Goal: Contribute content: Add original content to the website for others to see

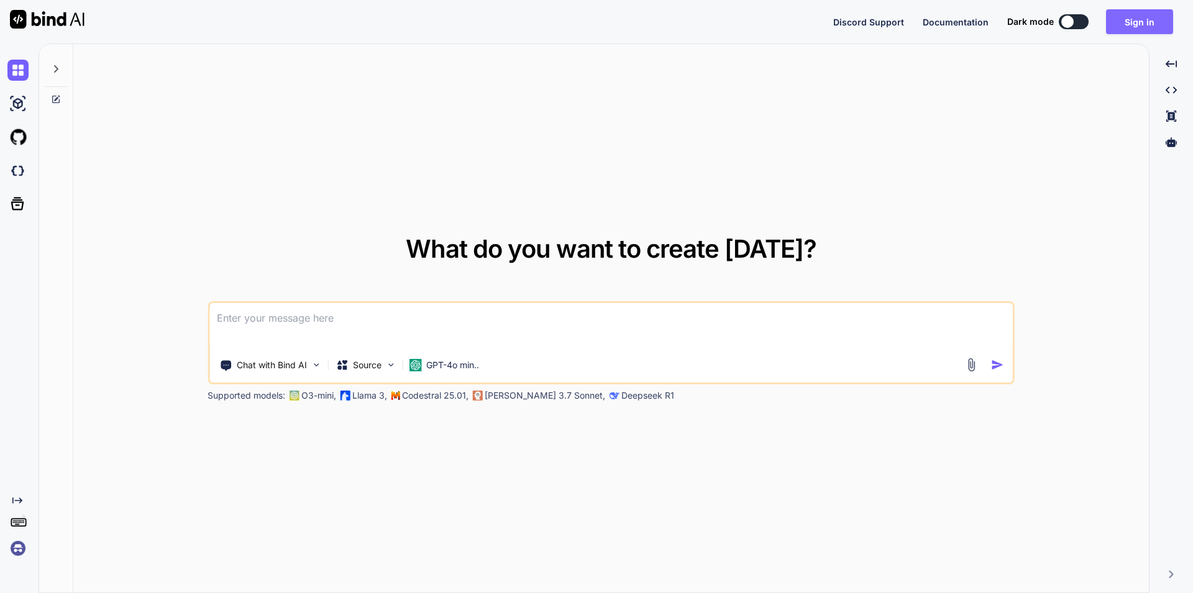
click at [1140, 21] on button "Sign in" at bounding box center [1139, 21] width 67 height 25
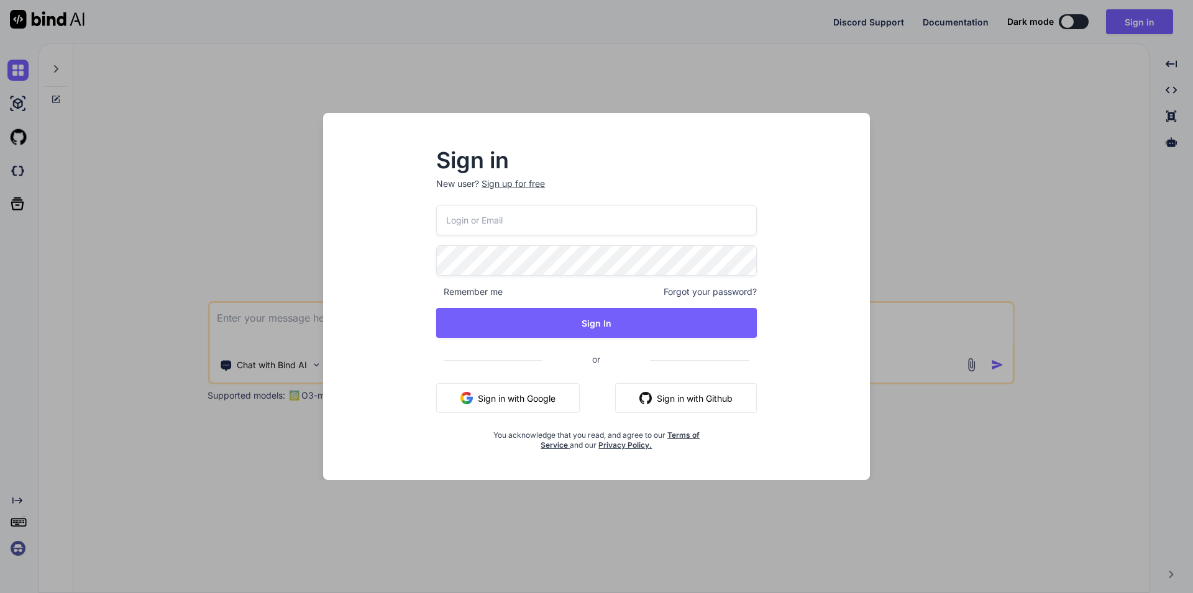
click at [550, 400] on button "Sign in with Google" at bounding box center [508, 398] width 144 height 30
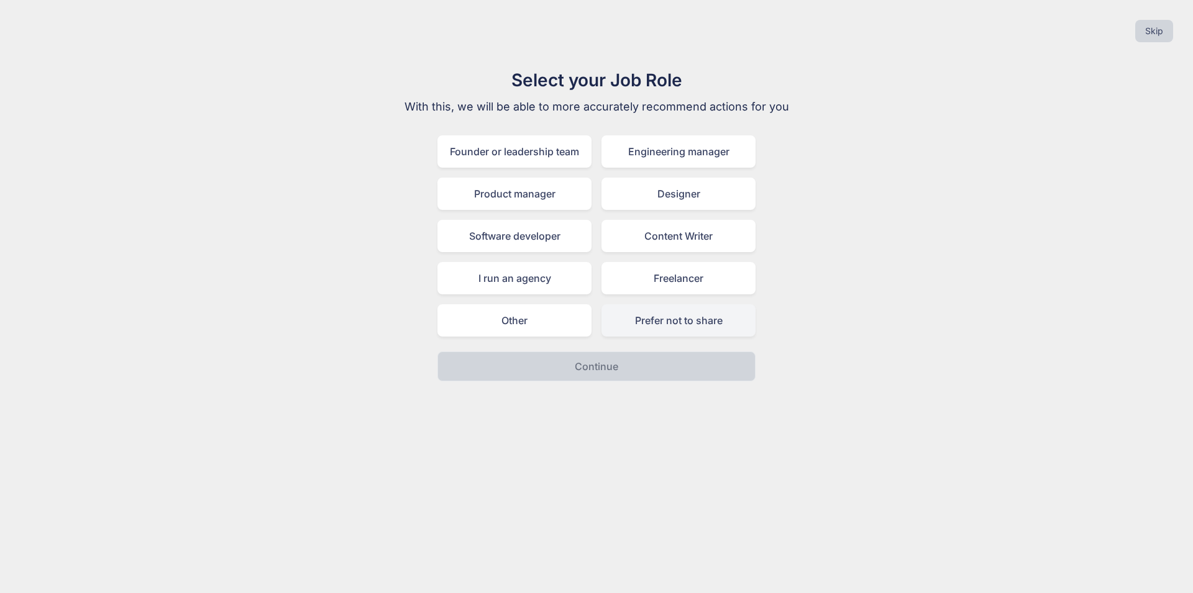
click at [701, 311] on div "Prefer not to share" at bounding box center [678, 320] width 154 height 32
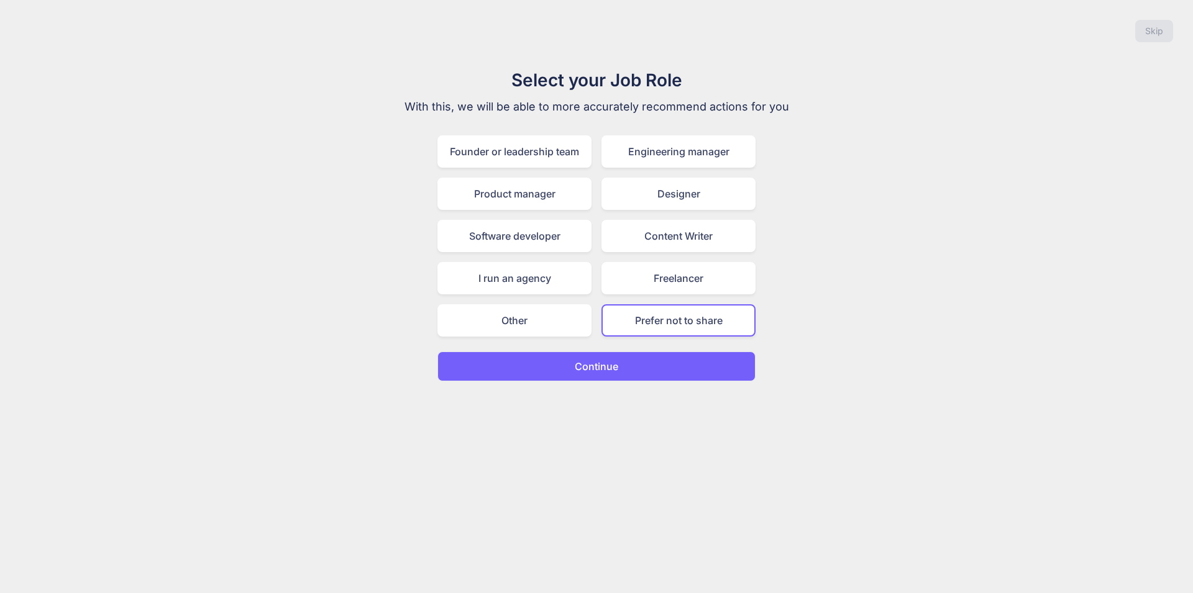
click at [629, 368] on button "Continue" at bounding box center [596, 367] width 318 height 30
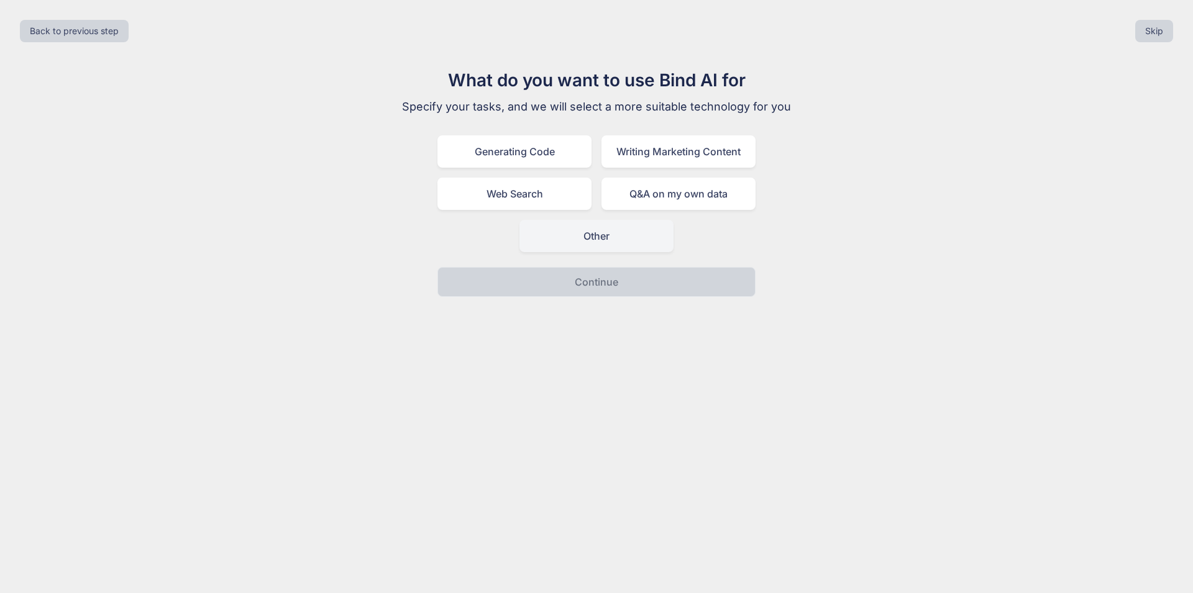
click at [646, 247] on div "Other" at bounding box center [596, 236] width 154 height 32
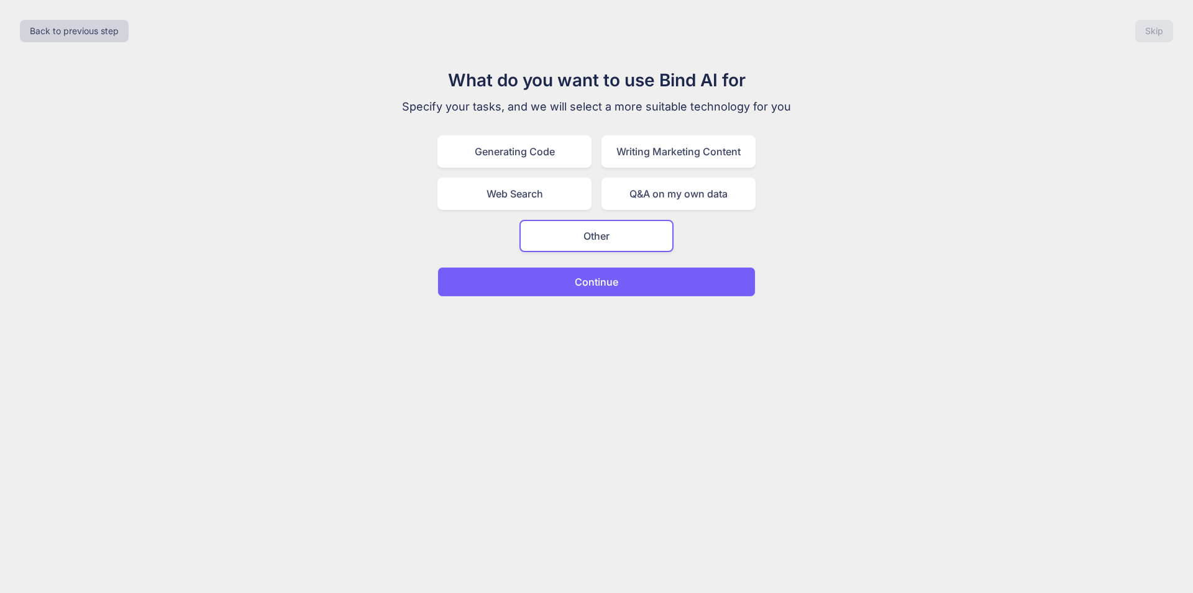
click at [642, 287] on button "Continue" at bounding box center [596, 282] width 318 height 30
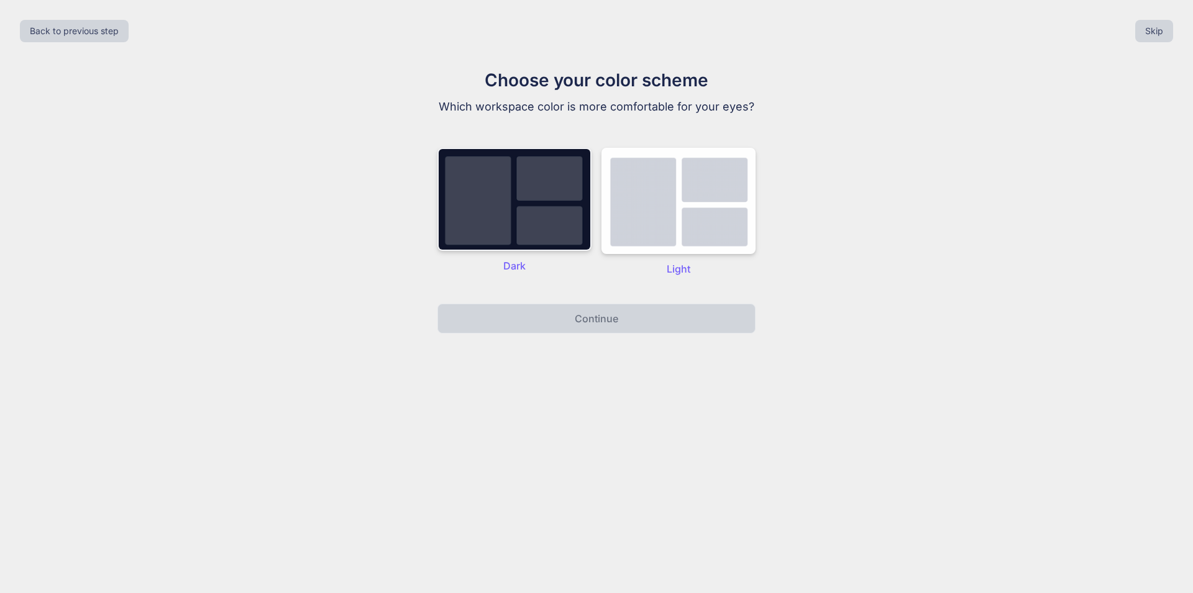
click at [521, 220] on img at bounding box center [514, 199] width 154 height 103
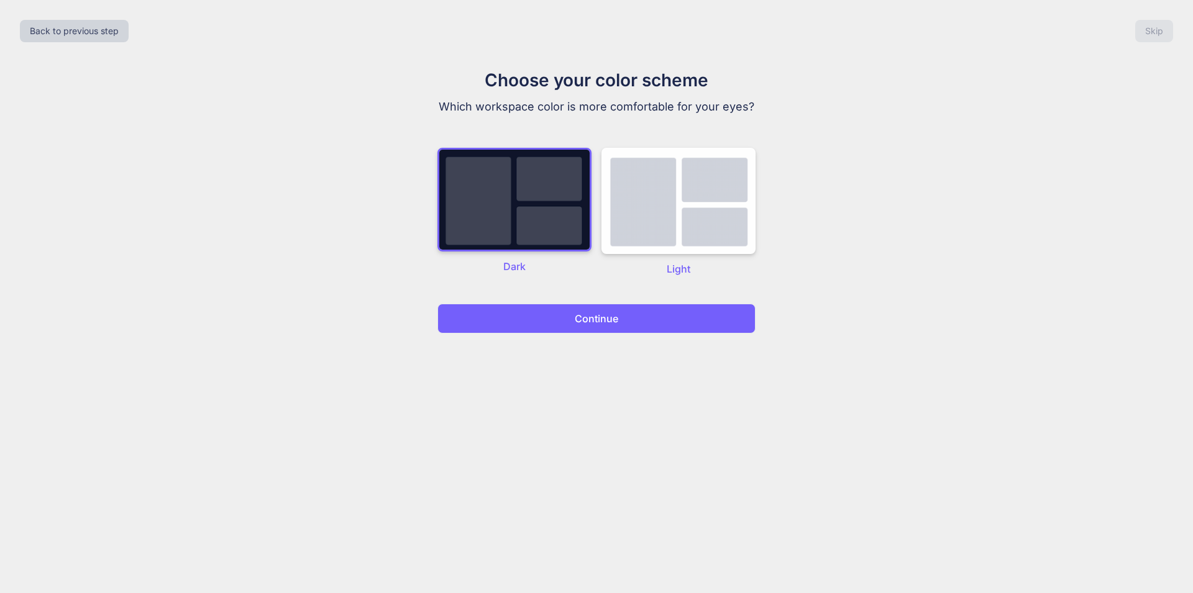
click at [545, 313] on button "Continue" at bounding box center [596, 319] width 318 height 30
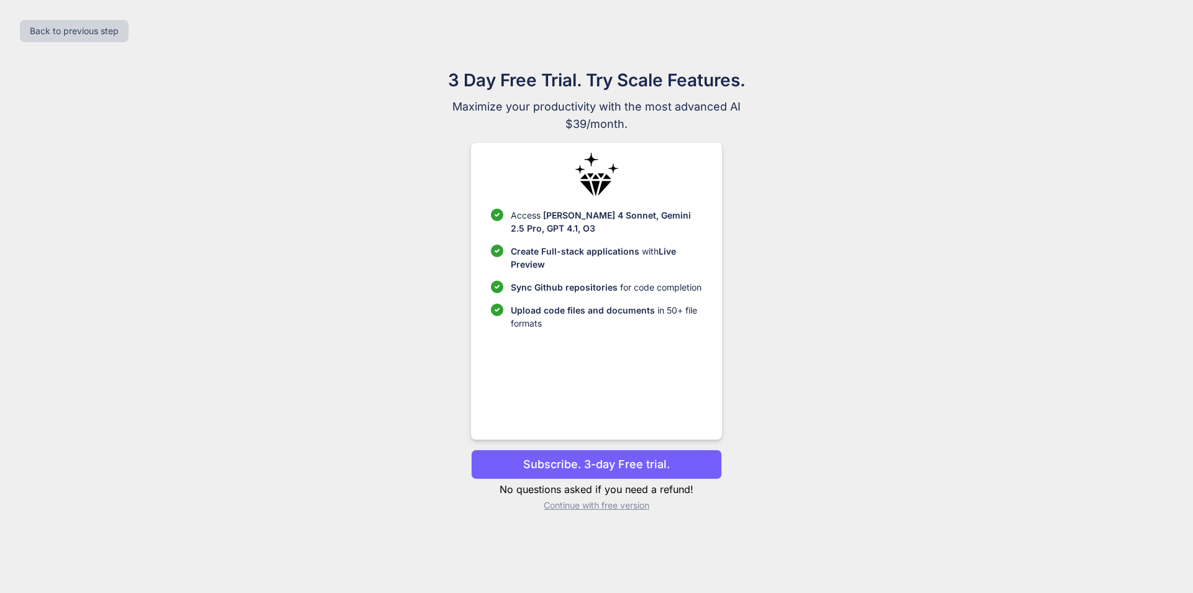
click at [623, 505] on p "Continue with free version" at bounding box center [596, 506] width 250 height 12
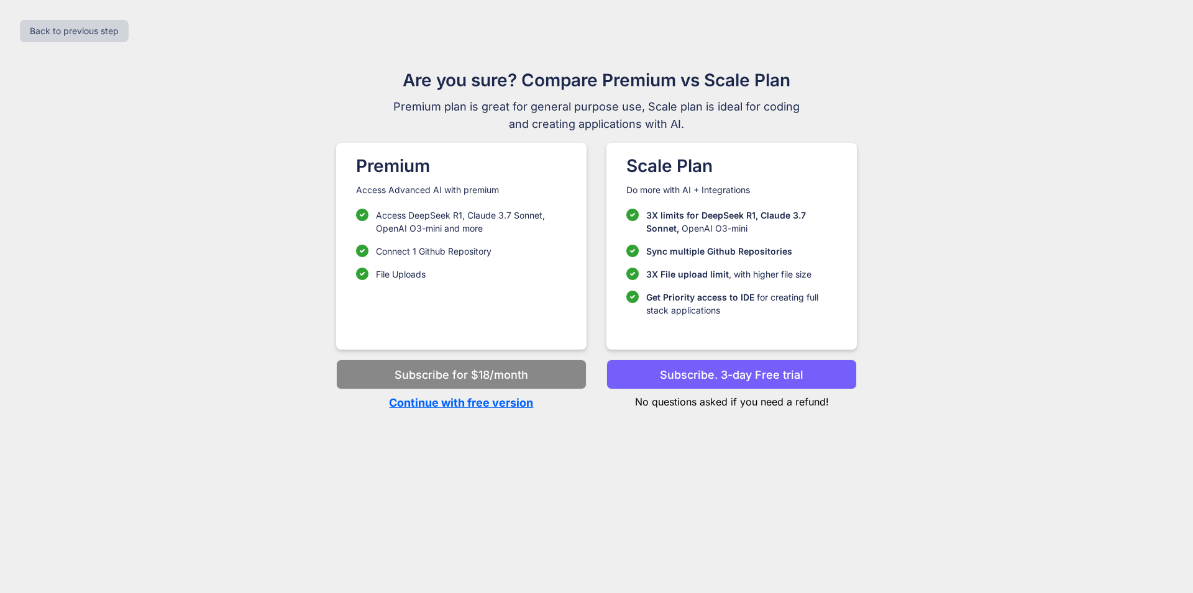
click at [514, 401] on p "Continue with free version" at bounding box center [461, 403] width 250 height 17
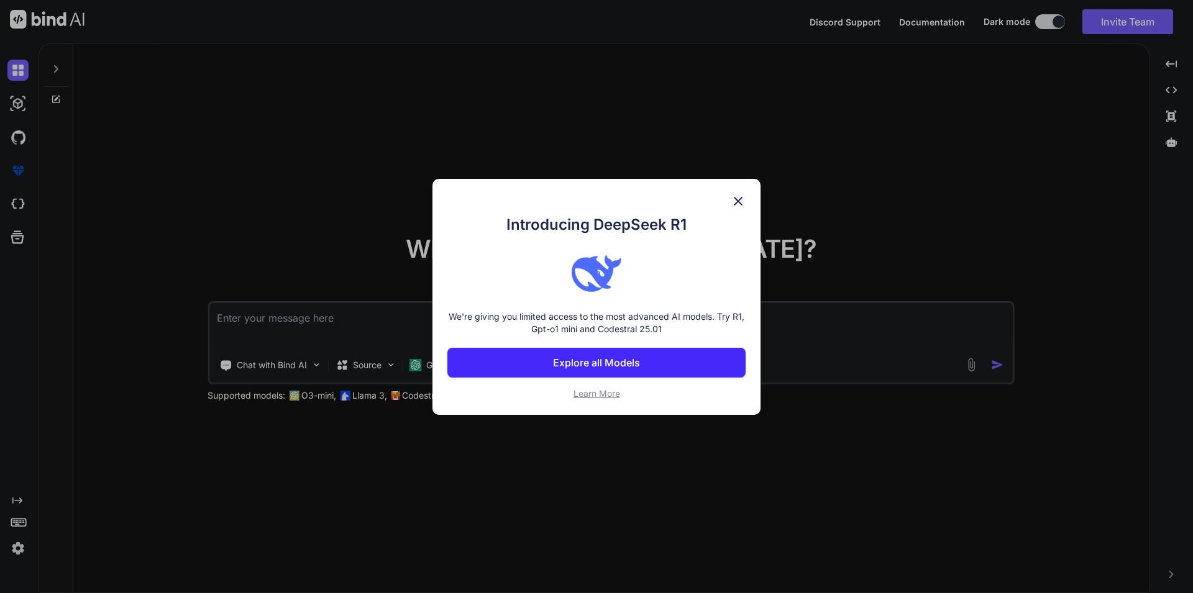
click at [741, 198] on img at bounding box center [738, 201] width 15 height 15
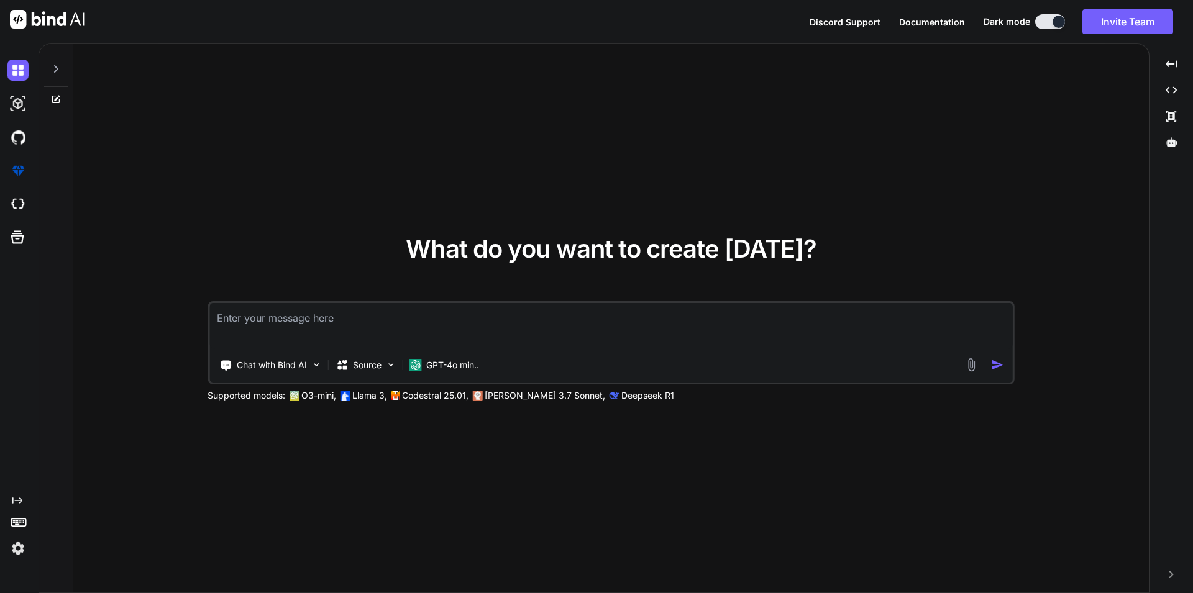
click at [970, 373] on div "Chat with Bind AI Source GPT-4o min.." at bounding box center [609, 365] width 800 height 25
click at [970, 372] on div "Chat with Bind AI Source GPT-4o min.." at bounding box center [609, 365] width 800 height 25
click at [972, 364] on img at bounding box center [971, 365] width 14 height 14
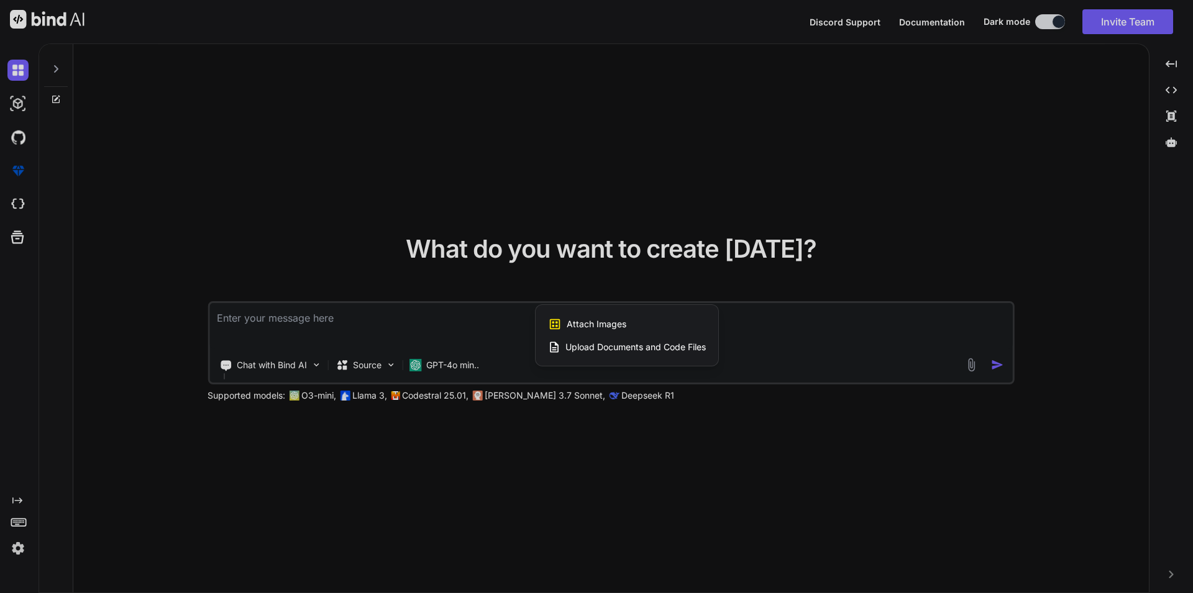
click at [620, 352] on span "Upload Documents and Code Files" at bounding box center [635, 347] width 140 height 12
type textarea "x"
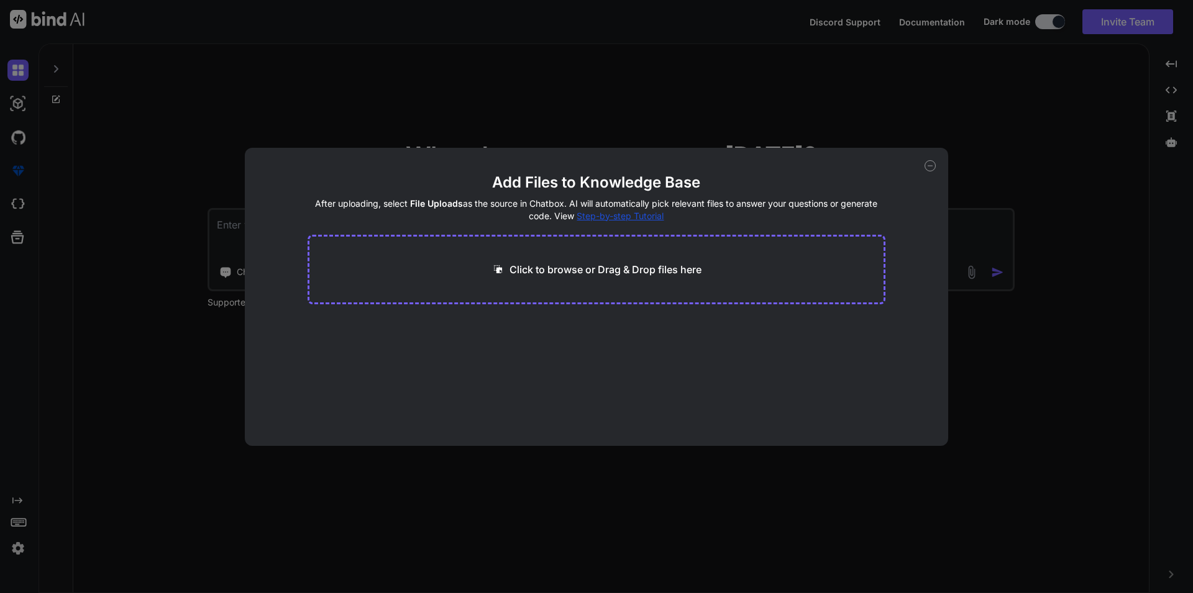
click at [571, 263] on p "Click to browse or Drag & Drop files here" at bounding box center [605, 269] width 192 height 15
type input "C:\fakepath\[#PD-116107] Flutter App_ Support Localization of Custom Skill Scal…"
click at [864, 401] on button "Finish" at bounding box center [863, 408] width 43 height 25
click at [930, 171] on div "Add Files to Knowledge Base After uploading, select File Uploads as the source …" at bounding box center [597, 297] width 704 height 298
click at [928, 166] on icon at bounding box center [930, 166] width 4 height 0
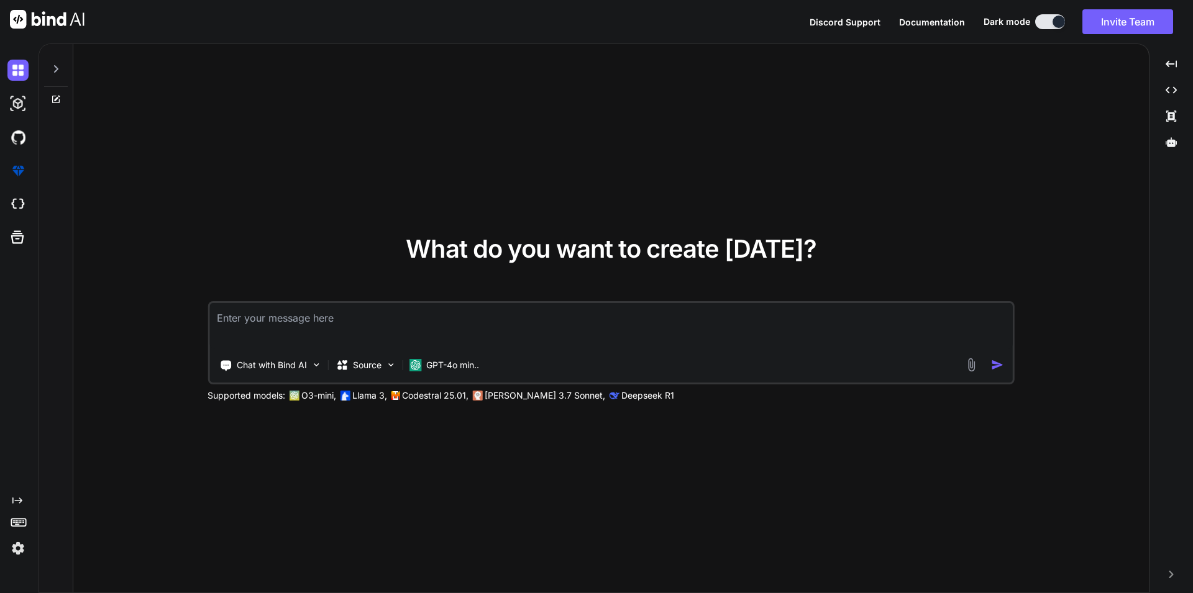
click at [333, 322] on textarea at bounding box center [610, 326] width 803 height 46
click at [300, 326] on textarea at bounding box center [610, 326] width 803 height 46
click at [965, 372] on div "Chat with Bind AI Source GPT-4o min.." at bounding box center [609, 365] width 800 height 25
click at [975, 366] on img at bounding box center [971, 365] width 14 height 14
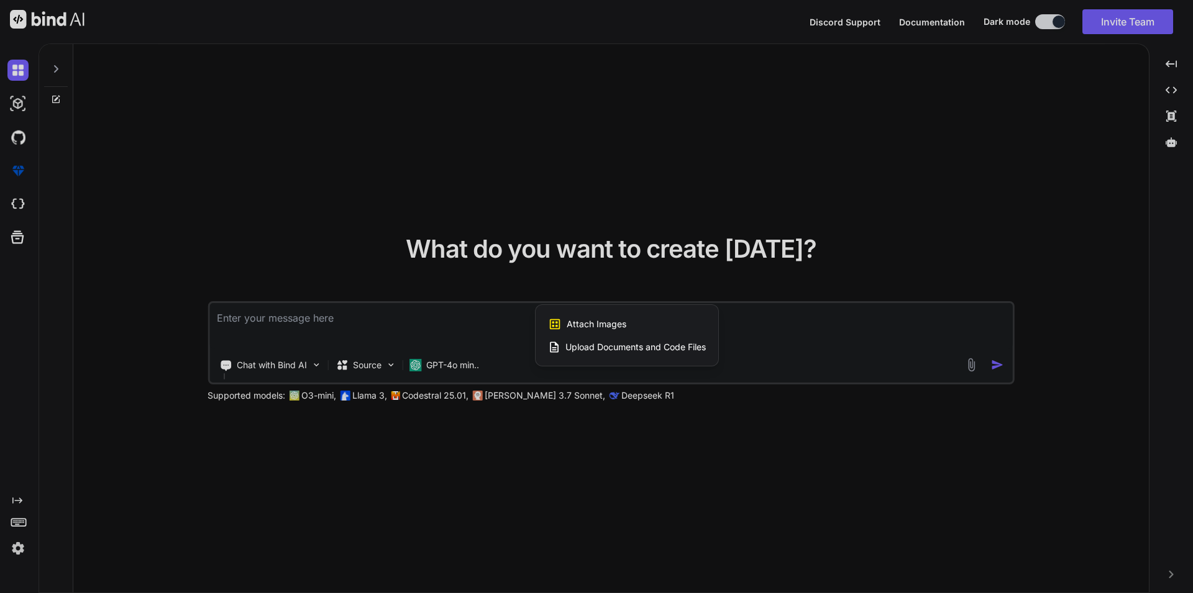
click at [617, 348] on span "Upload Documents and Code Files" at bounding box center [635, 347] width 140 height 12
type textarea "x"
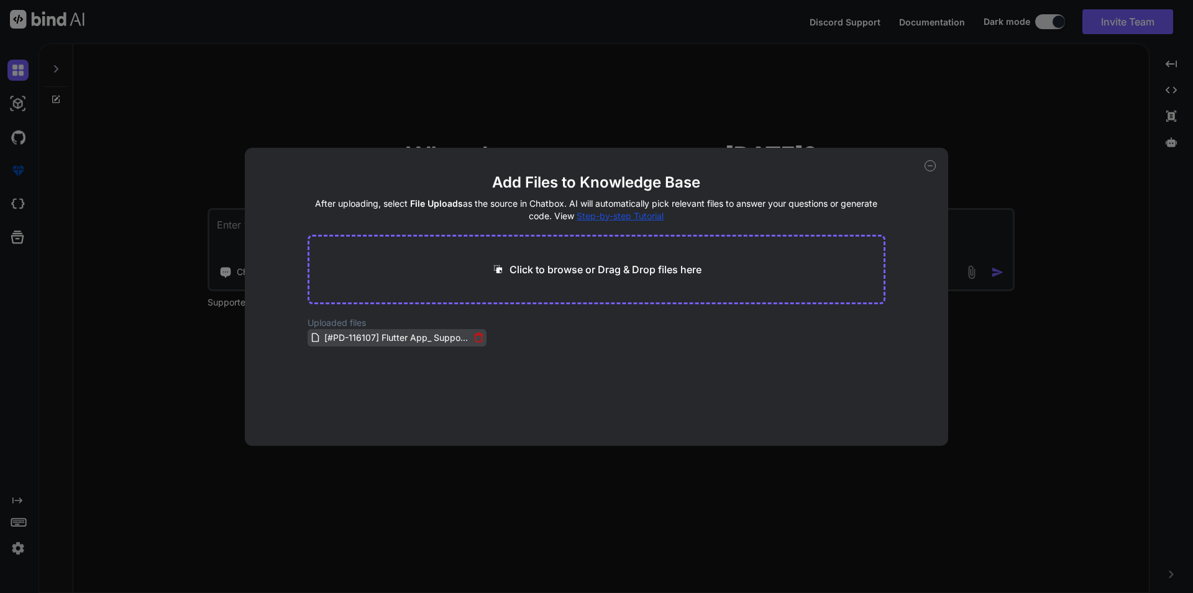
click at [436, 340] on span "[#PD-116107] Flutter App_ Support Localization of Custom Skill Scales in Mobile…" at bounding box center [396, 338] width 147 height 15
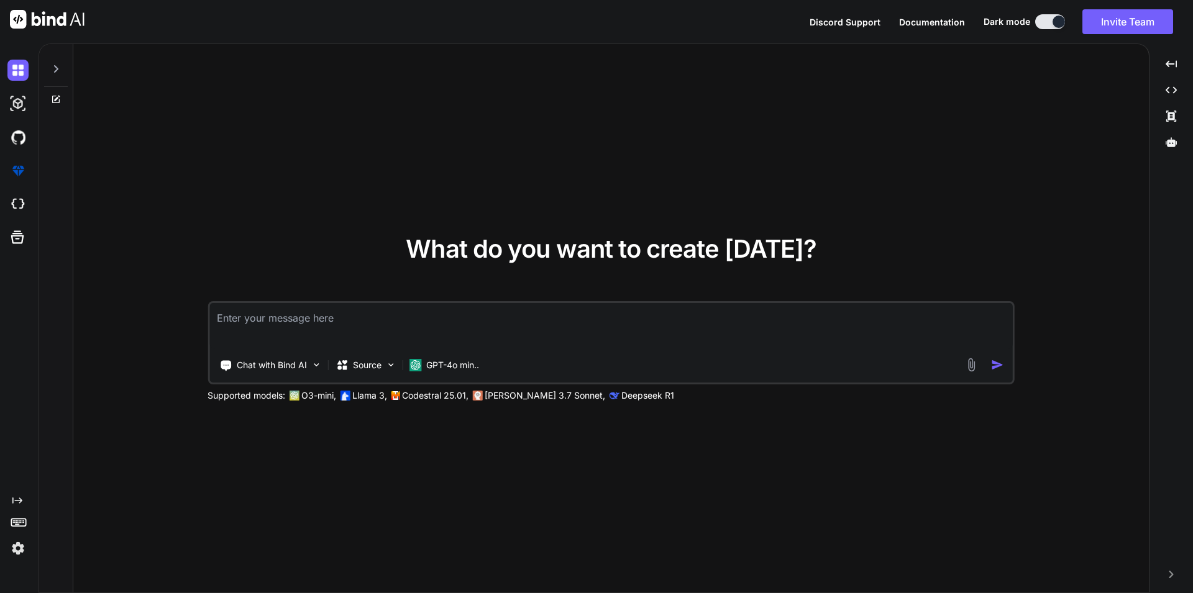
type textarea "x"
type textarea "W"
type textarea "x"
type textarea "Wr"
type textarea "x"
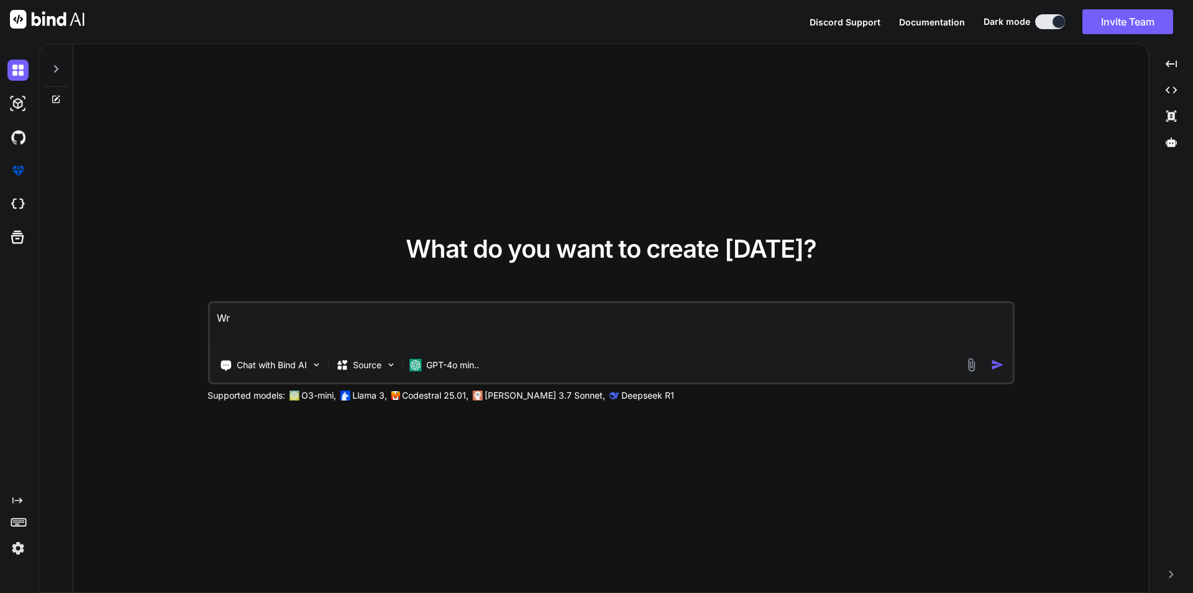
type textarea "Wri"
type textarea "x"
type textarea "Writ"
type textarea "x"
type textarea "Write"
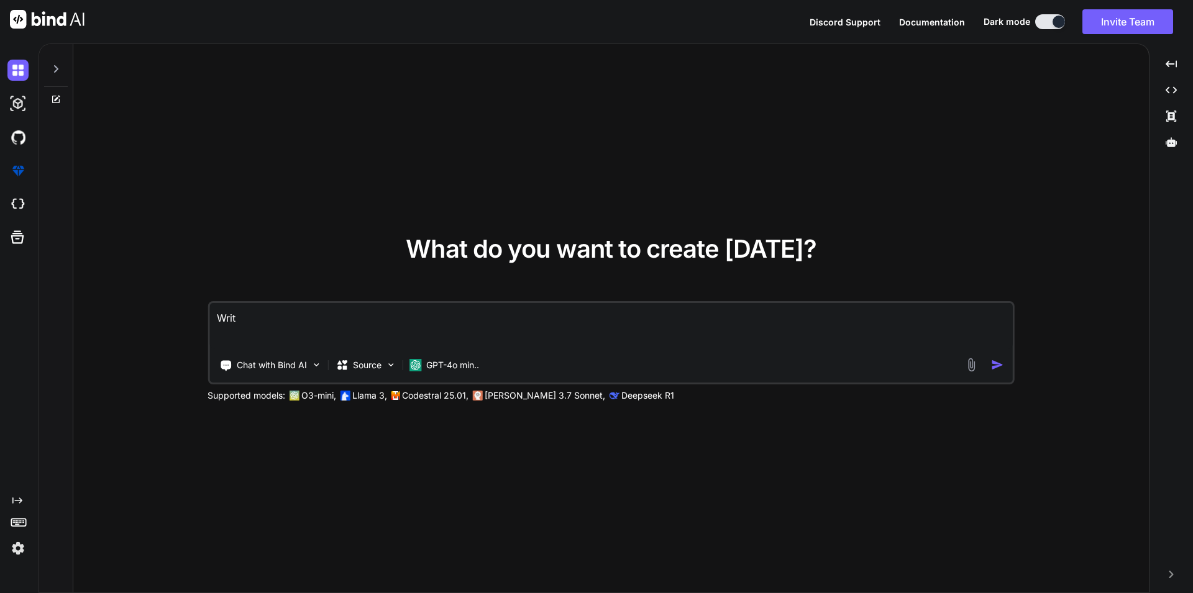
type textarea "x"
type textarea "Write"
type textarea "x"
type textarea "Write t"
type textarea "x"
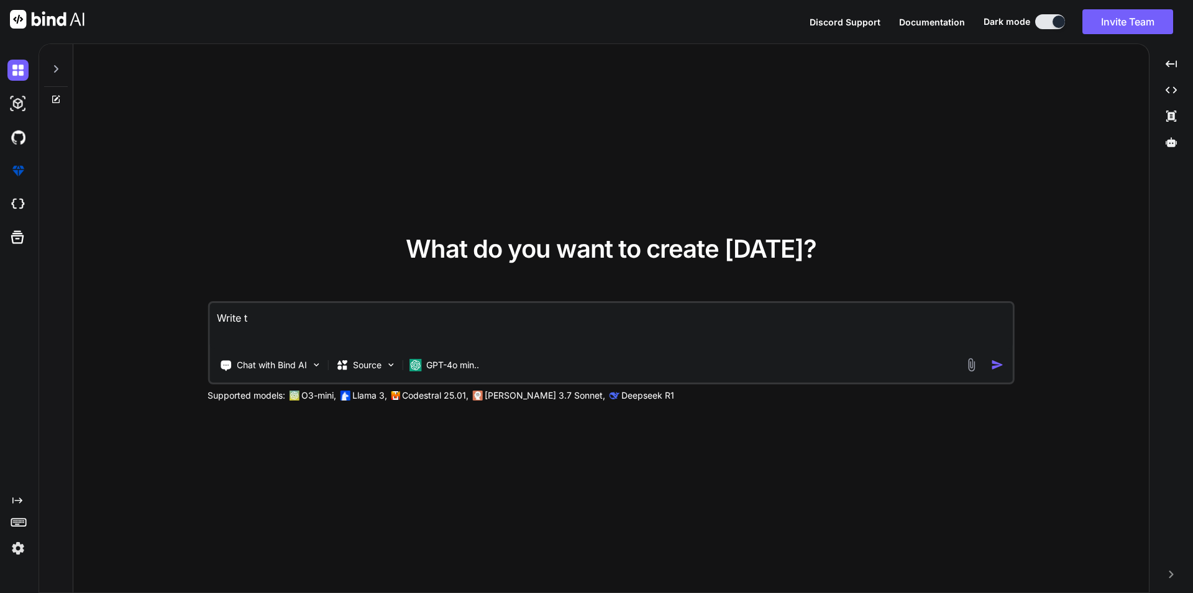
type textarea "Write te"
type textarea "x"
type textarea "Write tes"
type textarea "x"
type textarea "Write test"
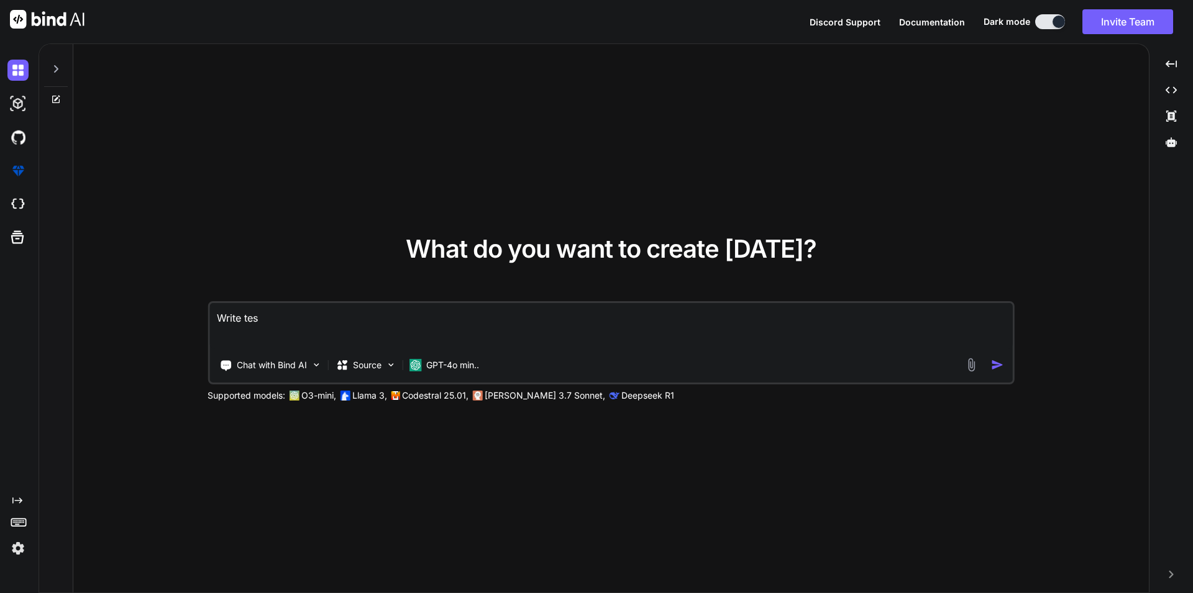
type textarea "x"
type textarea "Write test"
type textarea "x"
type textarea "Write test c"
type textarea "x"
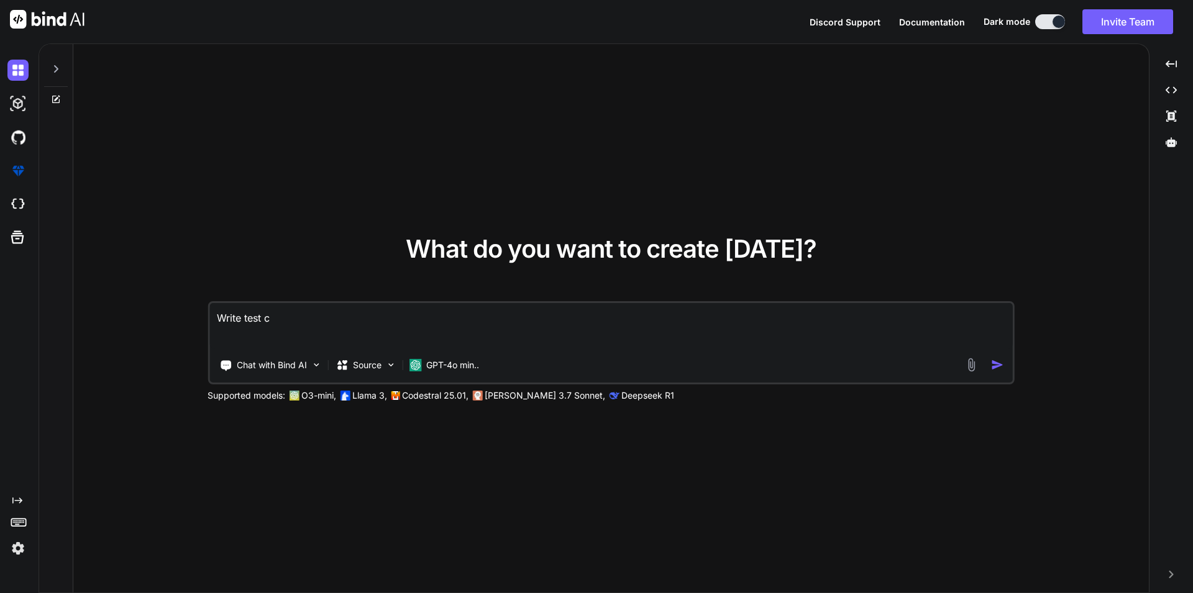
type textarea "Write test ca"
type textarea "x"
type textarea "Write test cae"
type textarea "x"
type textarea "Write test ca"
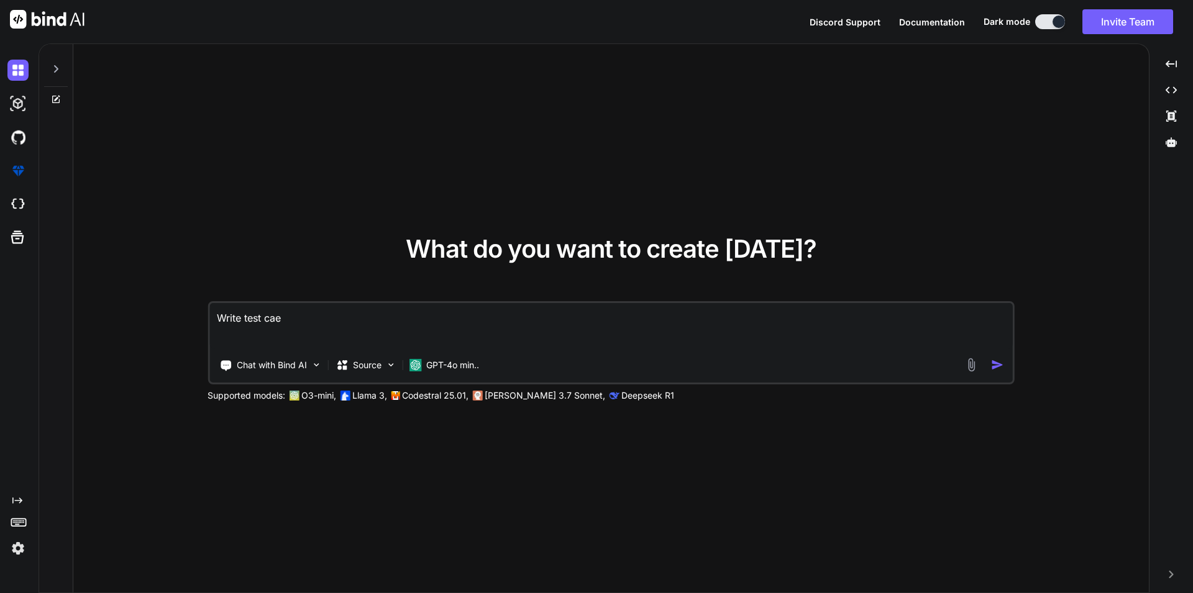
type textarea "x"
type textarea "Write test c"
type textarea "x"
type textarea "Write test"
type textarea "x"
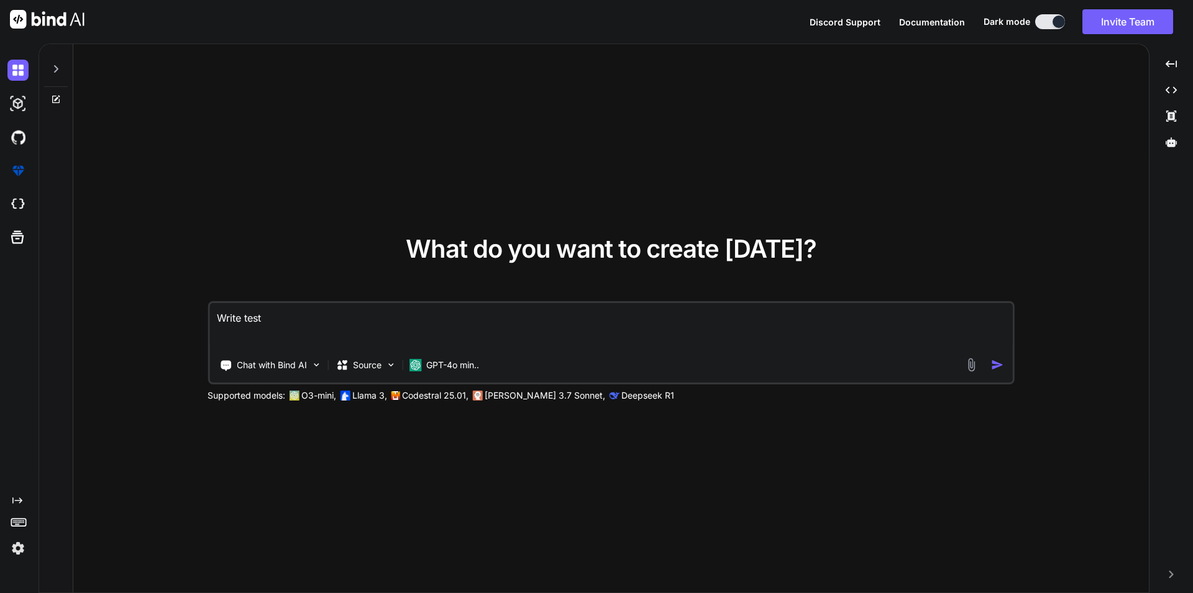
type textarea "Write test"
type textarea "x"
type textarea "Write tes"
type textarea "x"
type textarea "Write te"
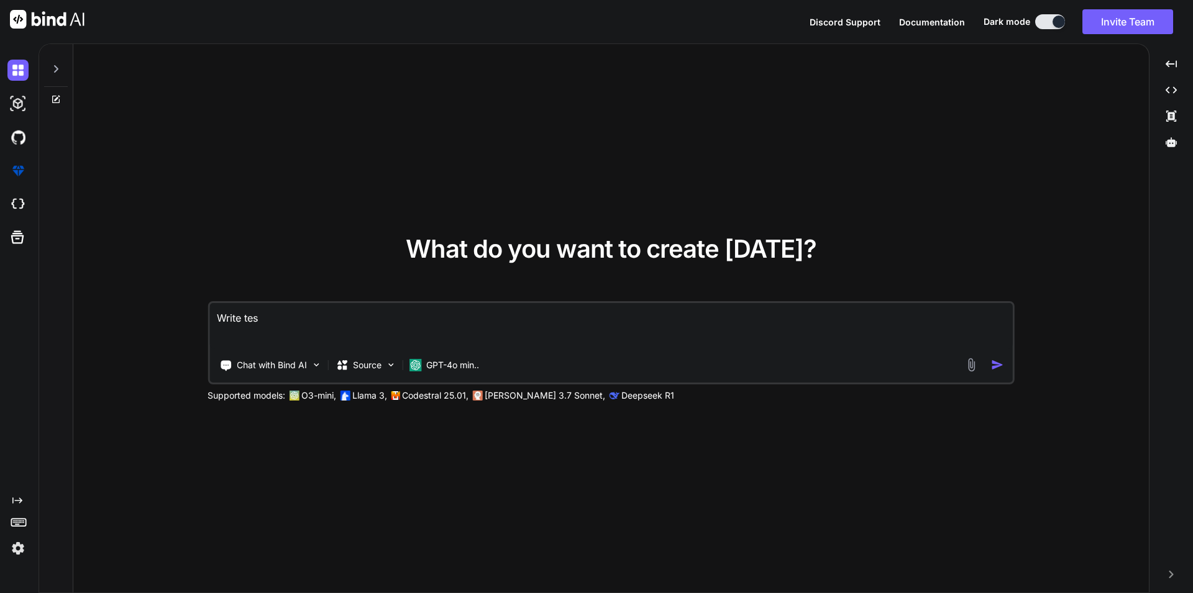
type textarea "x"
type textarea "Write t"
type textarea "x"
type textarea "Write"
type textarea "x"
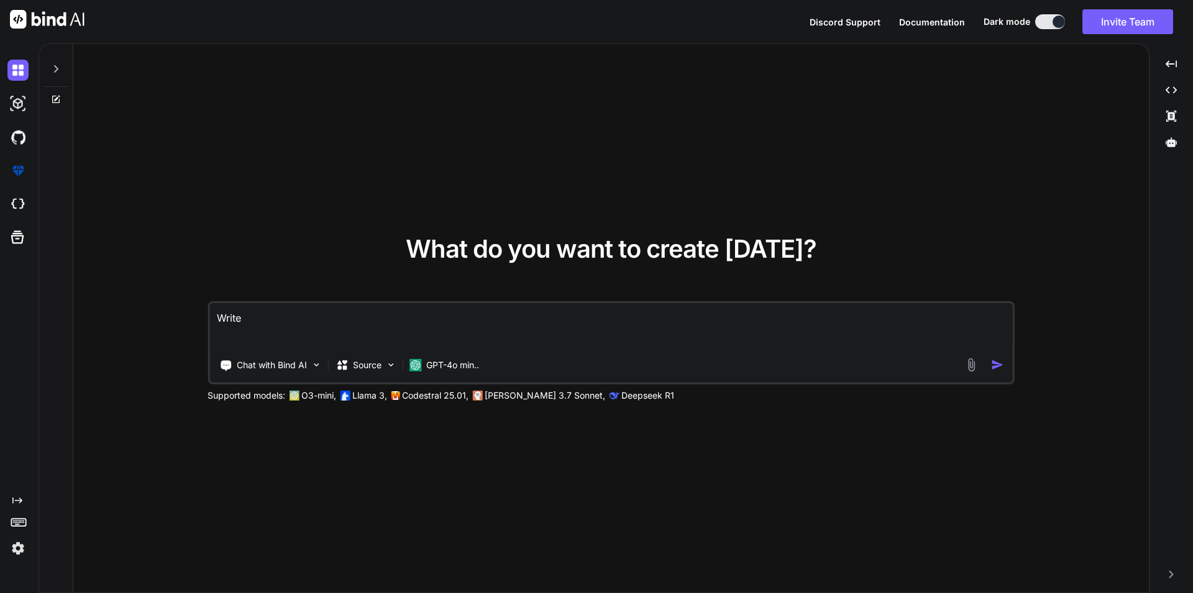
type textarea "Writ"
type textarea "x"
type textarea "Wri"
type textarea "x"
type textarea "Wr"
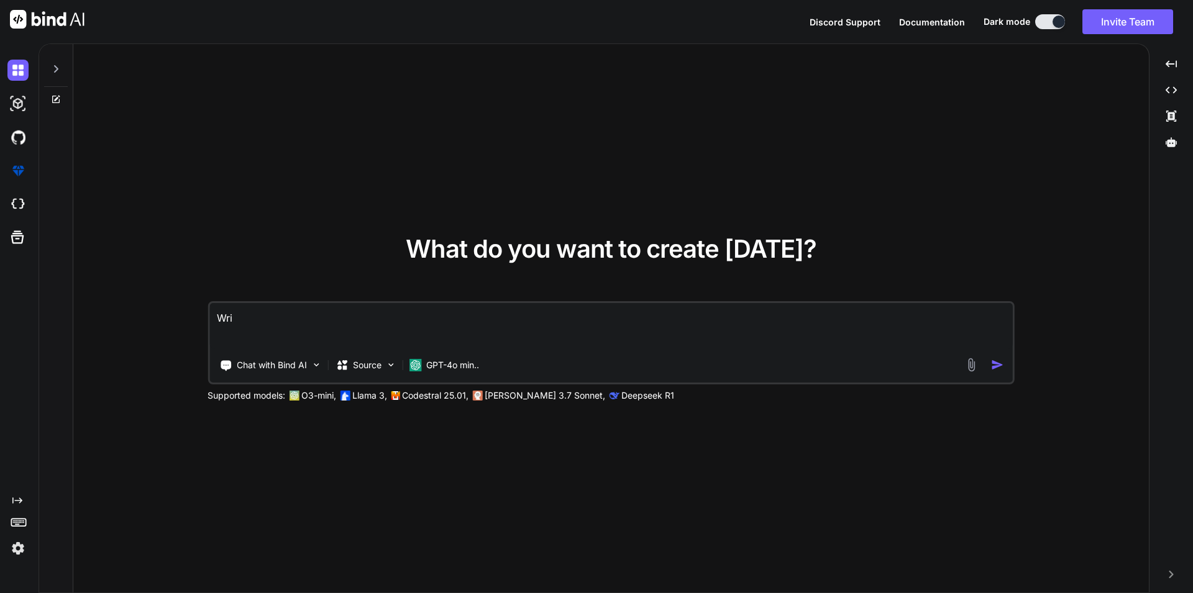
type textarea "x"
type textarea "W"
type textarea "x"
type textarea "R"
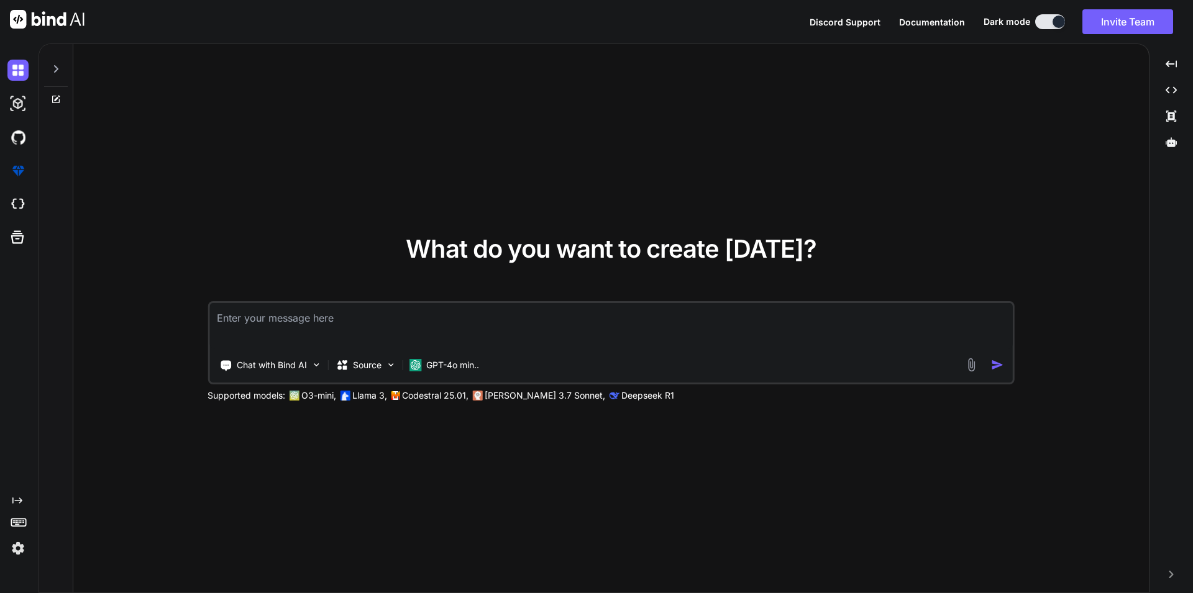
type textarea "x"
type textarea "Re"
type textarea "x"
type textarea "Rev"
type textarea "x"
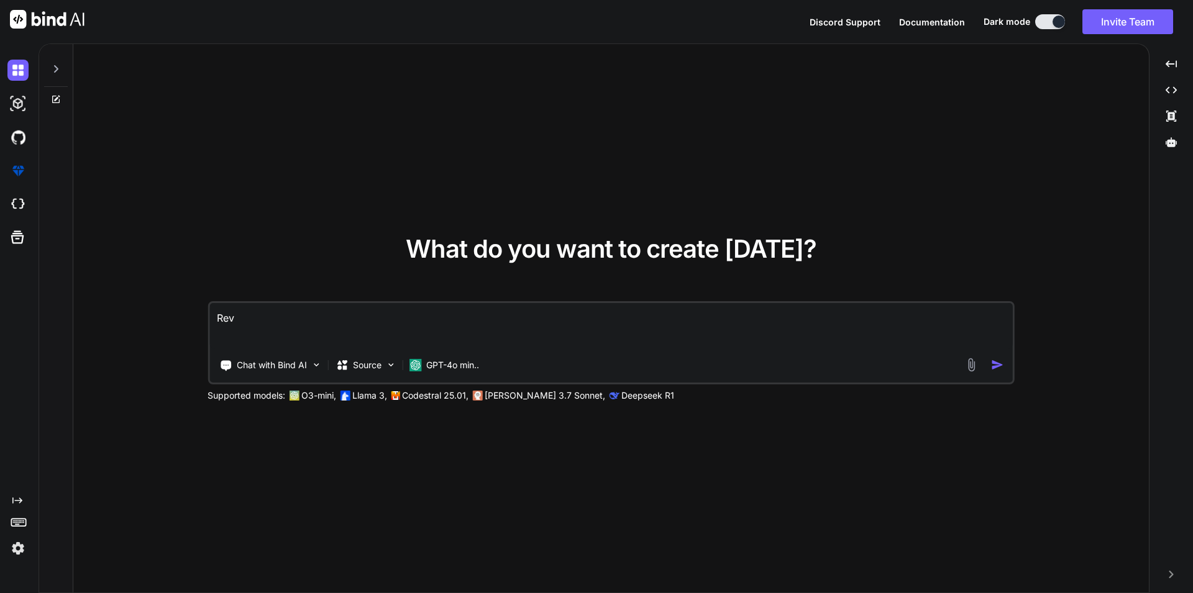
type textarea "Revi"
type textarea "x"
type textarea "Revie"
type textarea "x"
type textarea "Review"
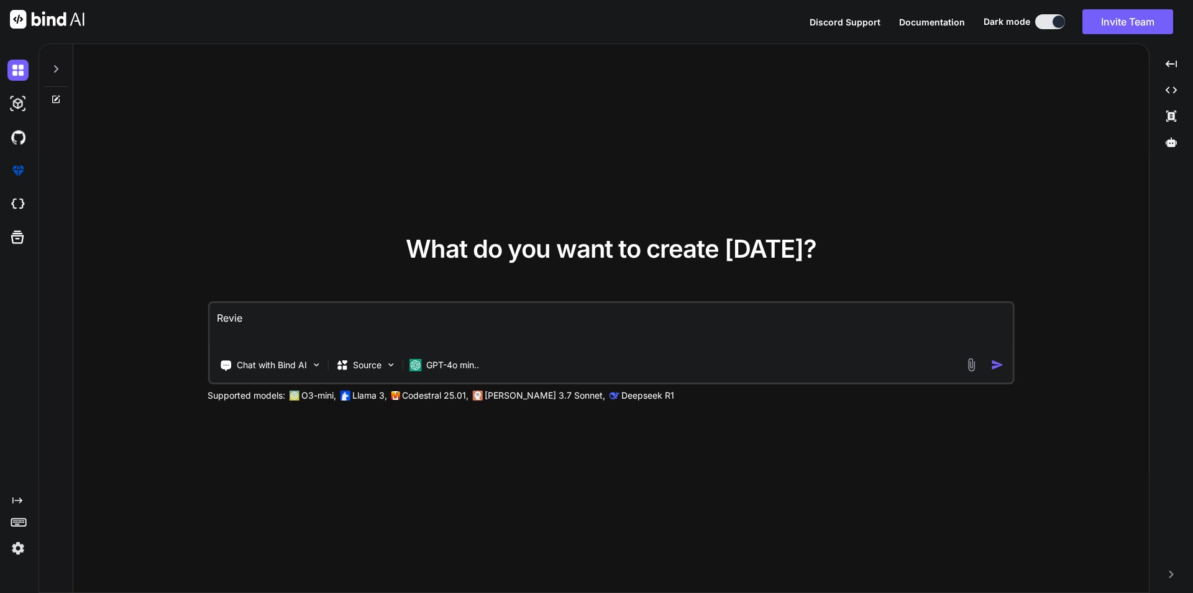
type textarea "x"
type textarea "Review"
type textarea "x"
type textarea "Review t"
type textarea "x"
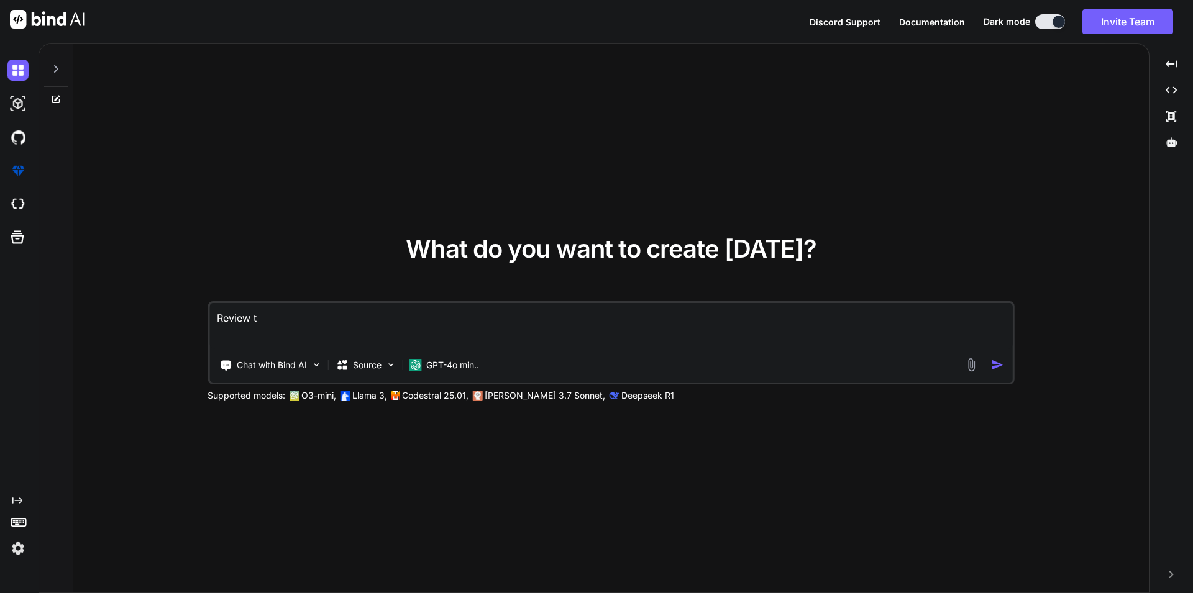
type textarea "Review th"
type textarea "x"
type textarea "Review the"
type textarea "x"
type textarea "Review the"
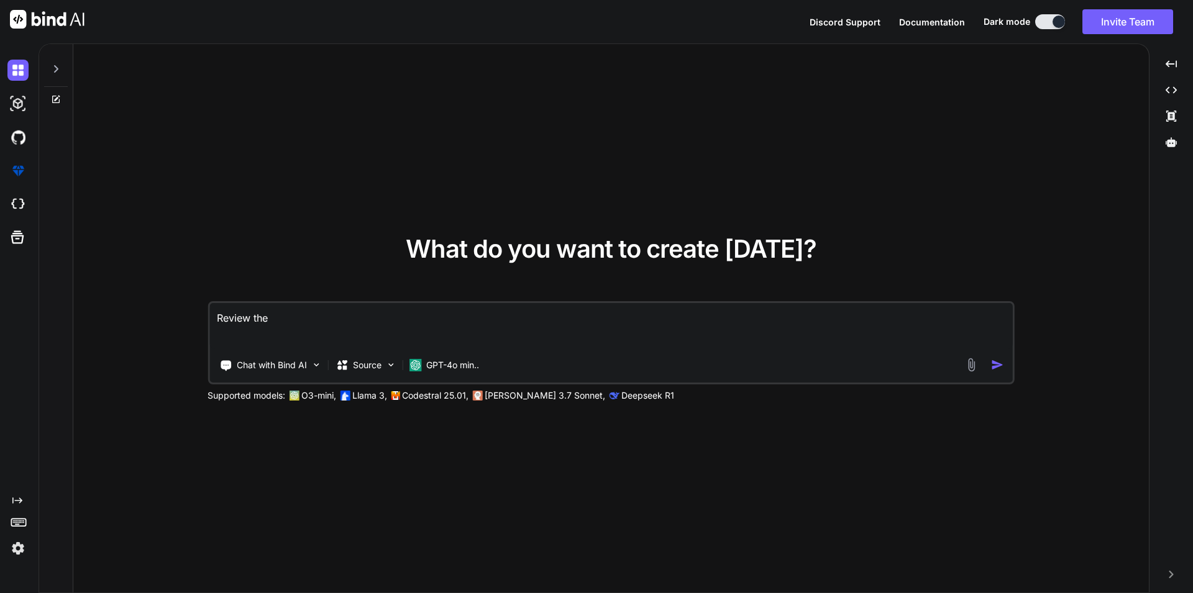
type textarea "x"
type textarea "Review the s"
type textarea "x"
type textarea "Review the st"
type textarea "x"
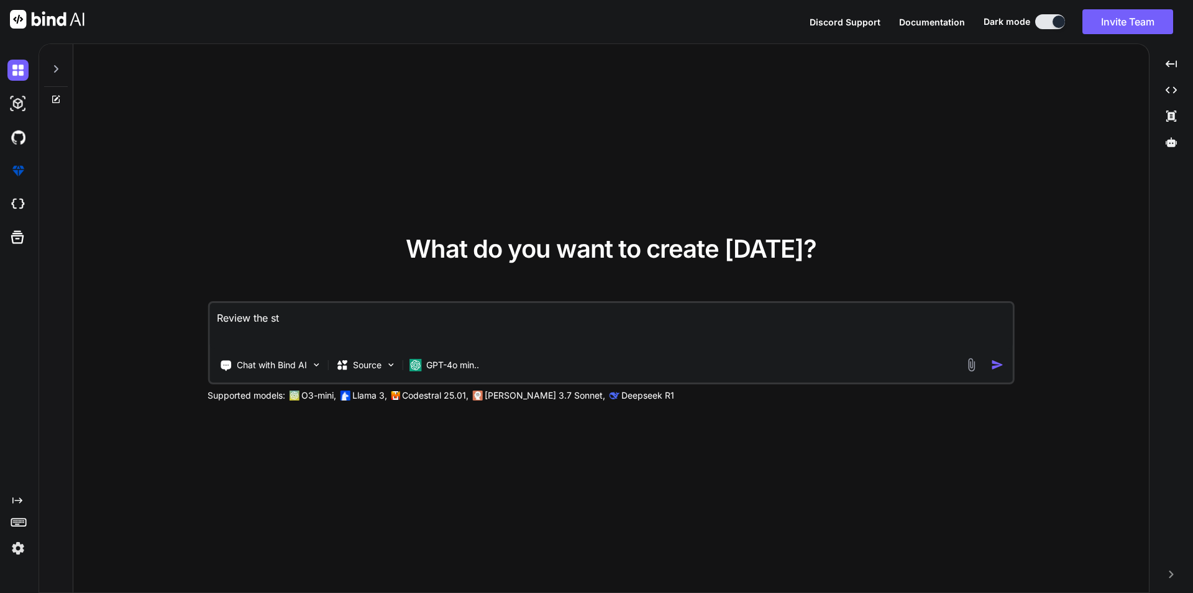
type textarea "Review the sto"
type textarea "x"
type textarea "Review the stor"
type textarea "x"
type textarea "Review the sto"
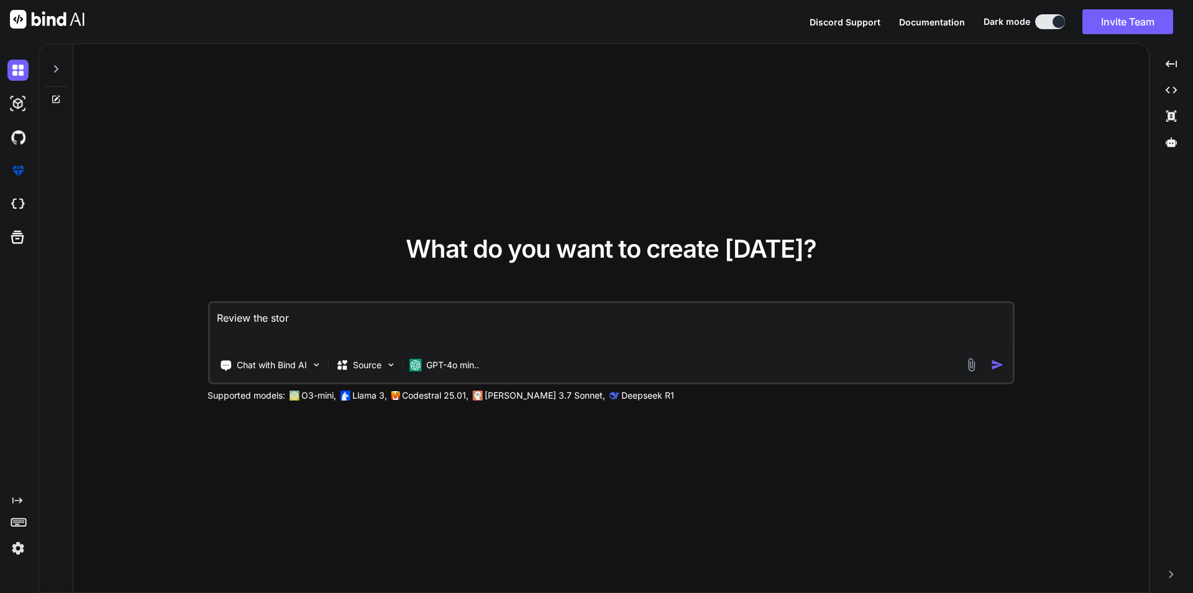
type textarea "x"
type textarea "Review the st"
type textarea "x"
type textarea "Review the s"
type textarea "x"
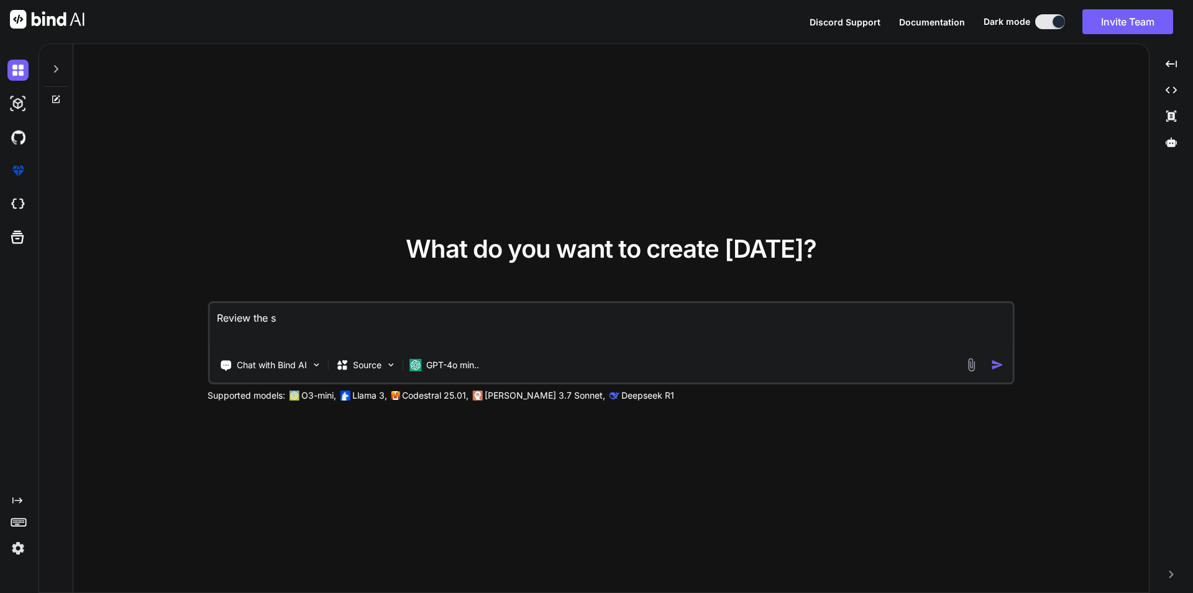
type textarea "Review the"
type textarea "x"
type textarea "Review the u"
type textarea "x"
type textarea "Review the us"
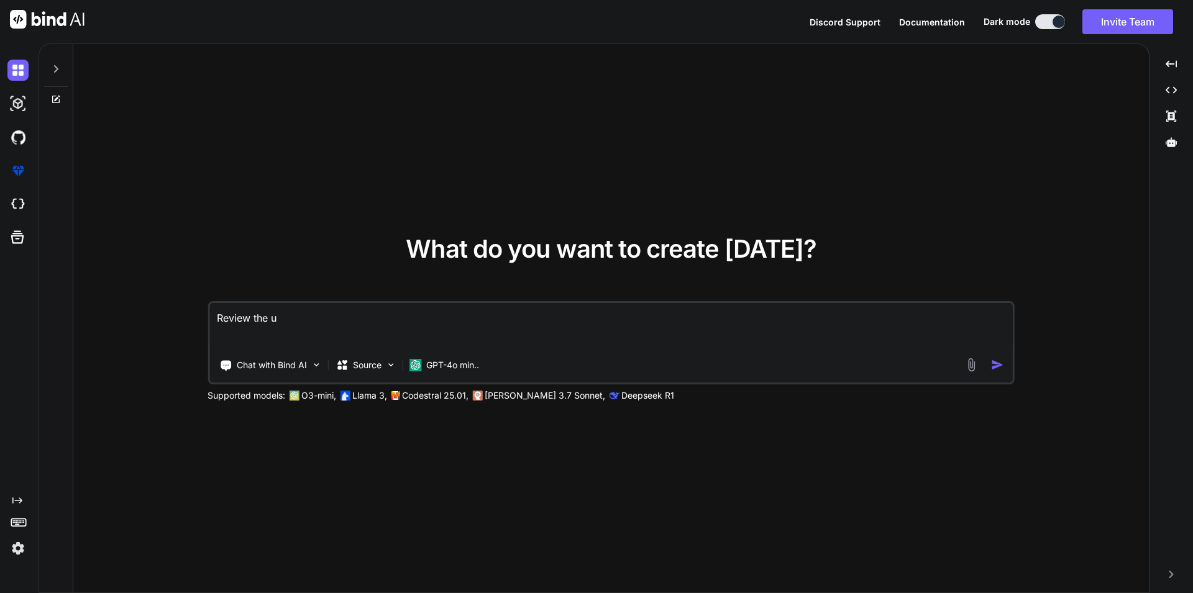
type textarea "x"
type textarea "Review the use"
type textarea "x"
type textarea "Review the user"
type textarea "x"
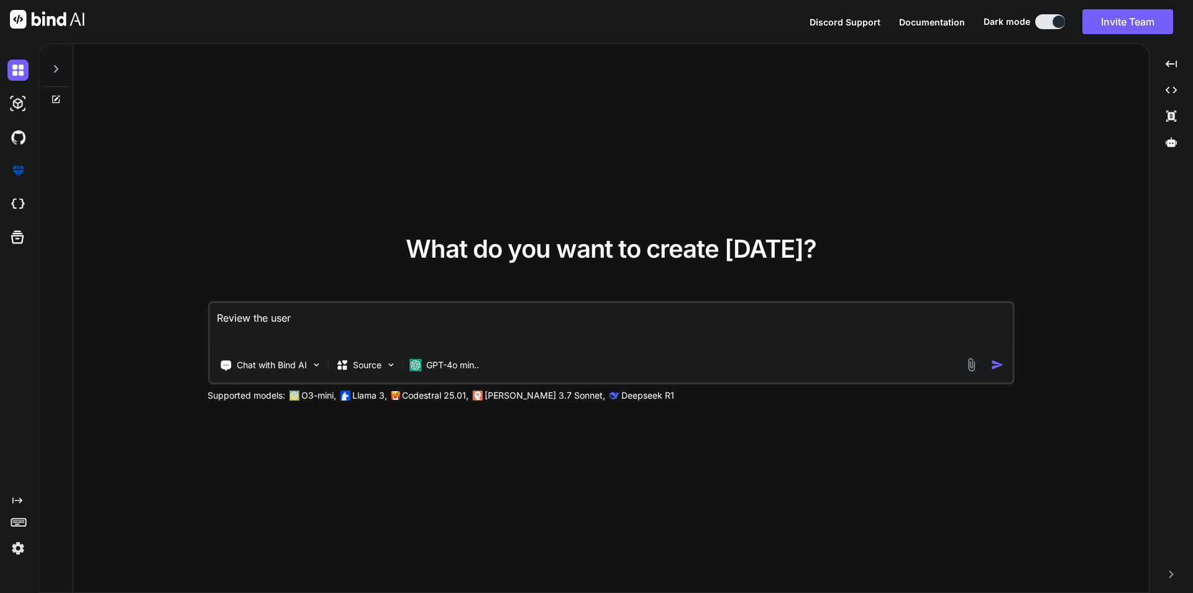
type textarea "Review the user"
type textarea "x"
type textarea "Review the user s"
type textarea "x"
type textarea "Review the user st"
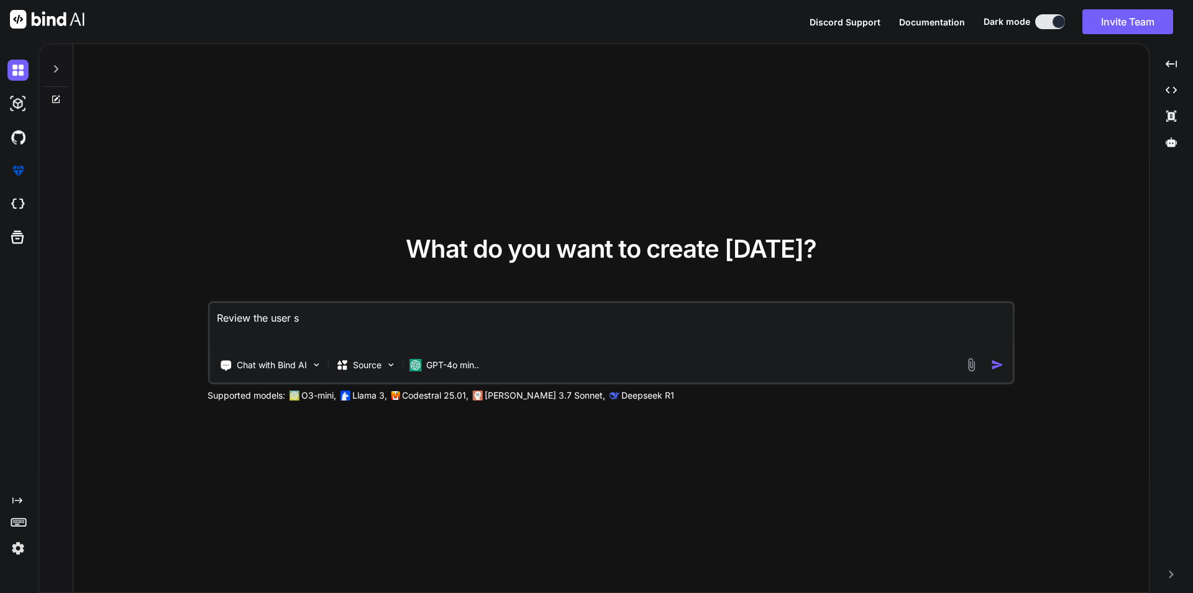
type textarea "x"
type textarea "Review the user sto"
type textarea "x"
type textarea "Review the user stor"
type textarea "x"
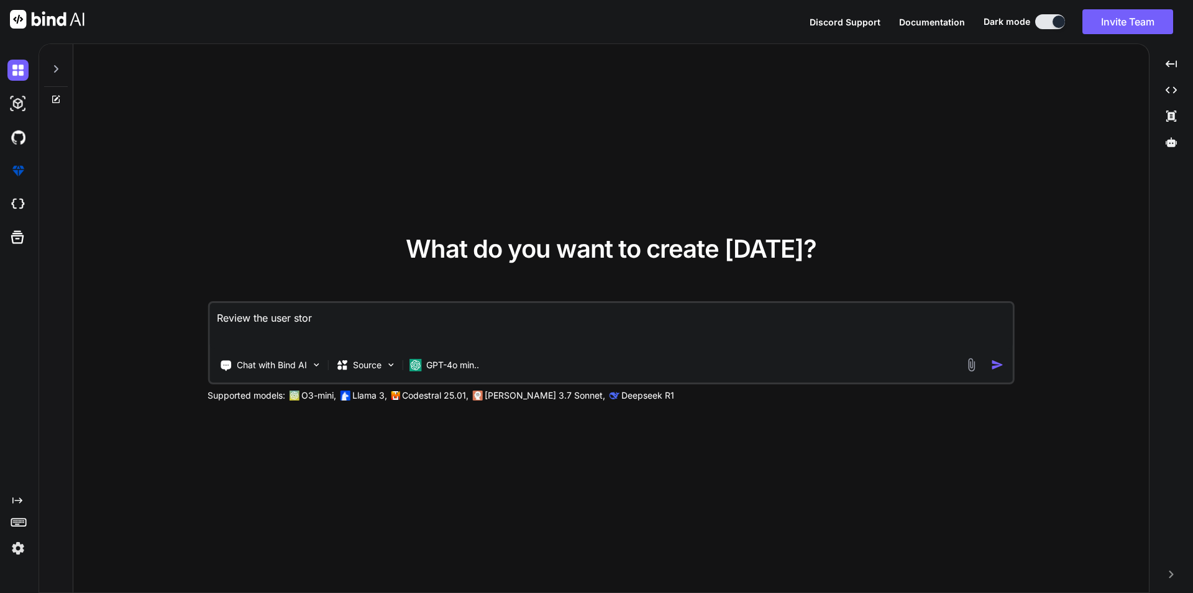
type textarea "Review the user stori"
type textarea "x"
type textarea "Review the user [PERSON_NAME]"
type textarea "x"
type textarea "Review the user stories"
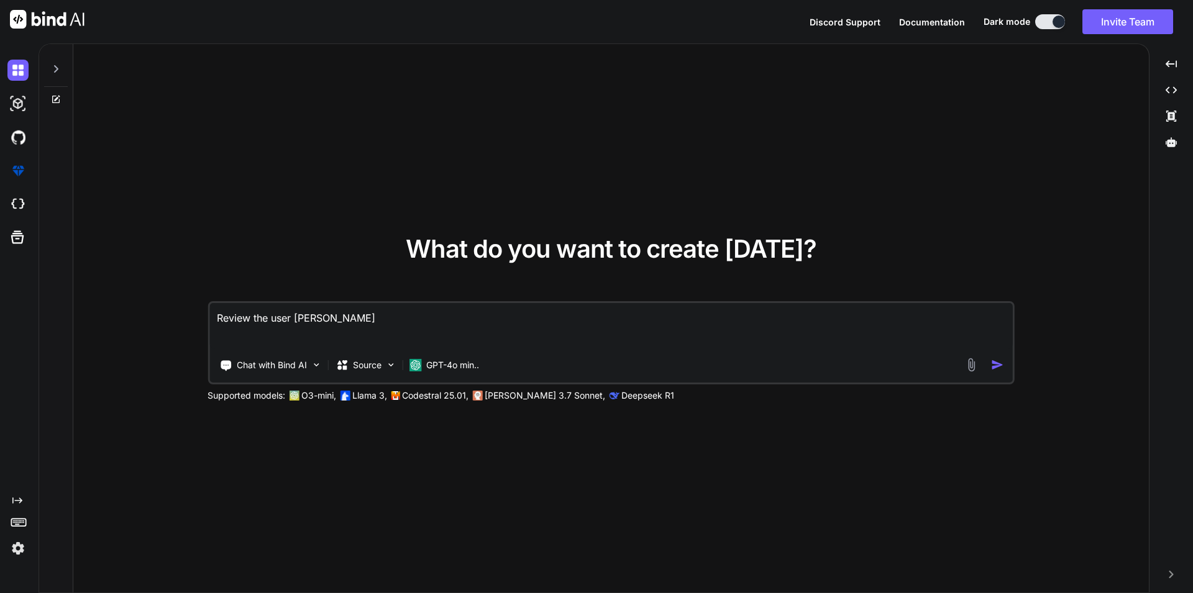
type textarea "x"
type textarea "Review the user stories"
type textarea "x"
type textarea "Review the user stories a"
type textarea "x"
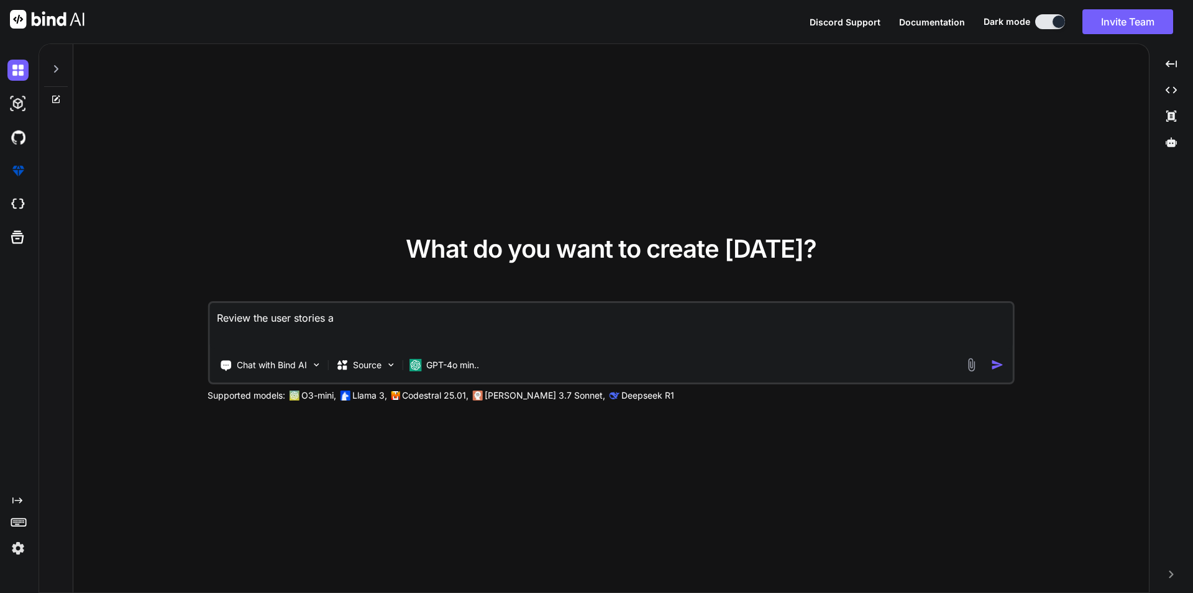
type textarea "Review the user stories an"
type textarea "x"
type textarea "Review the user stories and"
type textarea "x"
type textarea "Review the user stories and"
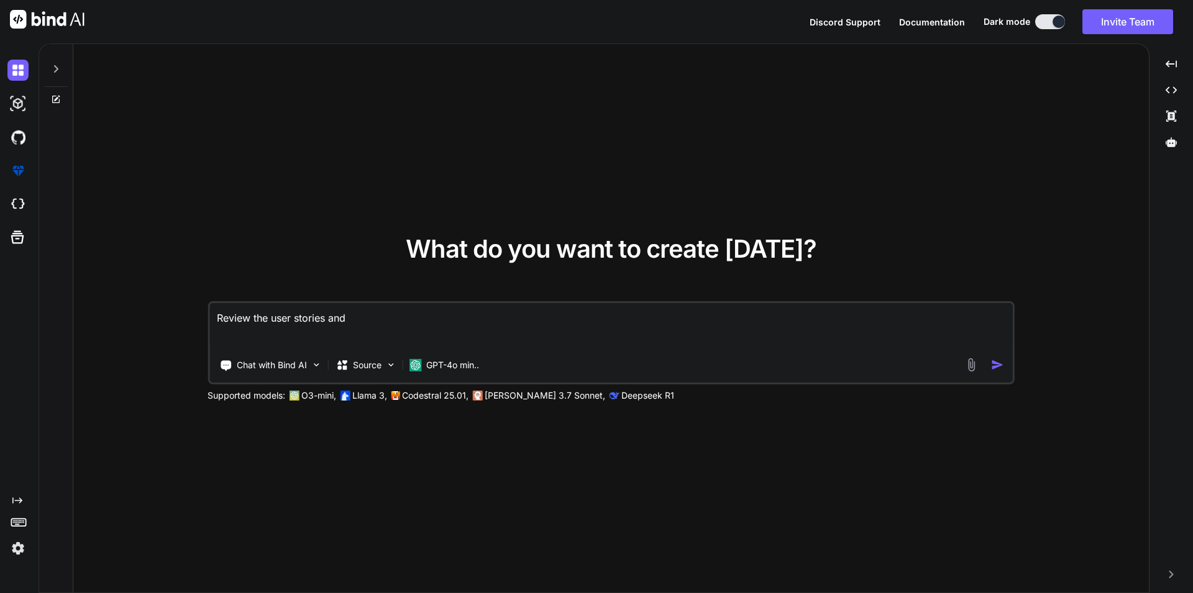
type textarea "x"
type textarea "Review the user stories and w"
type textarea "x"
type textarea "Review the user stories and wr"
type textarea "x"
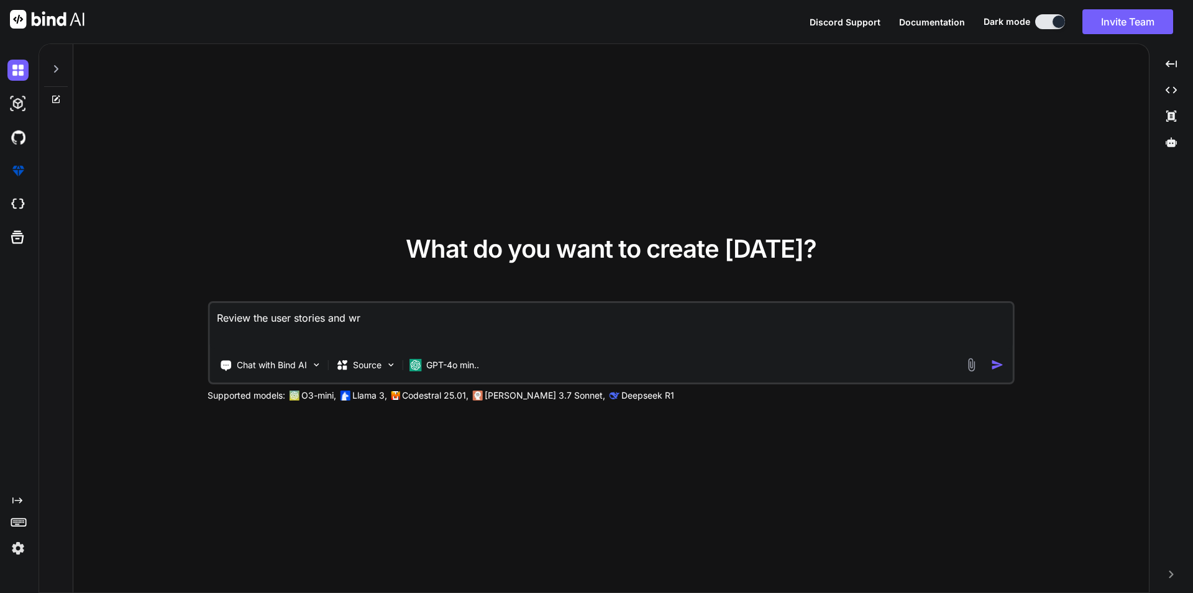
type textarea "Review the user stories and wri"
type textarea "x"
type textarea "Review the user stories and writ"
type textarea "x"
type textarea "Review the user stories and write"
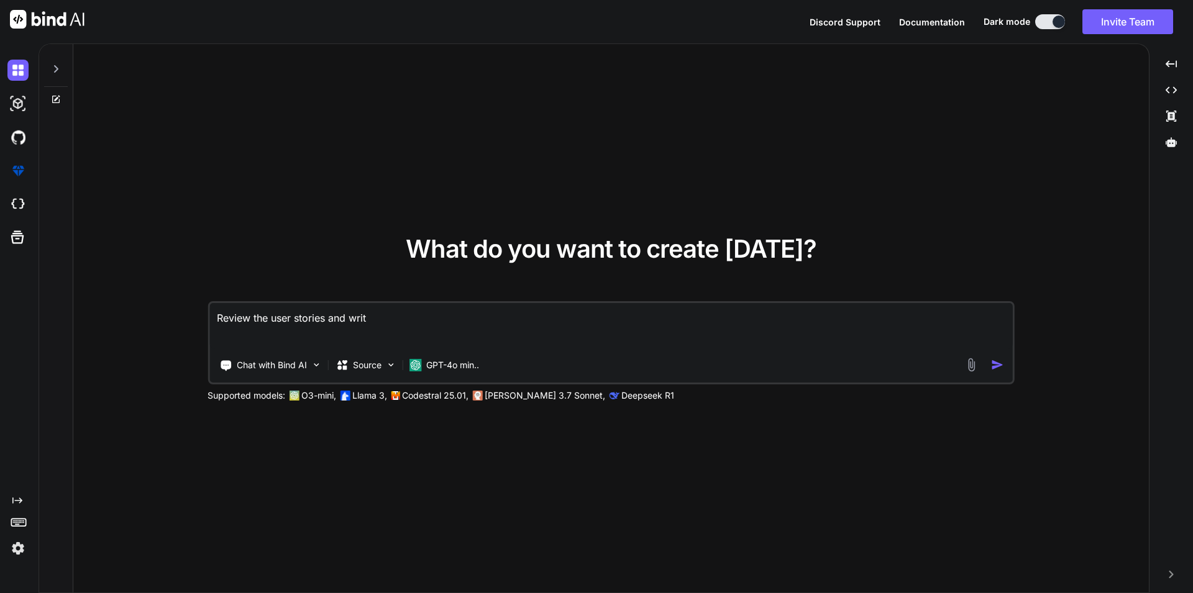
type textarea "x"
type textarea "Review the user stories and write"
type textarea "x"
type textarea "Review the user stories and write t"
type textarea "x"
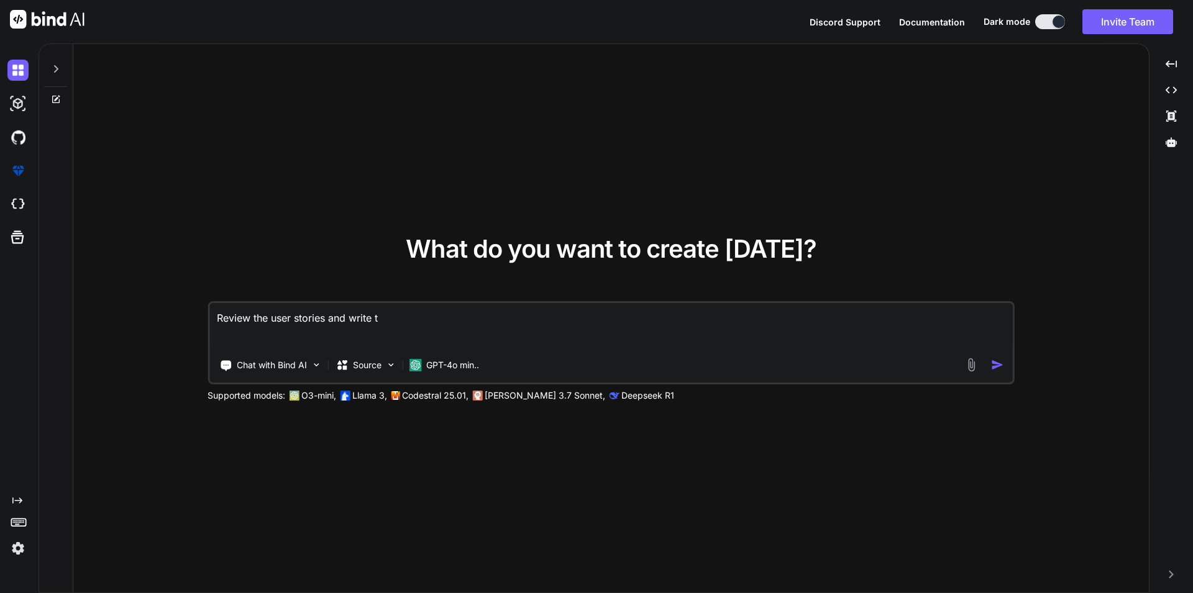
type textarea "Review the user stories and write te"
type textarea "x"
type textarea "Review the user stories and write tes"
type textarea "x"
type textarea "Review the user stories and write test"
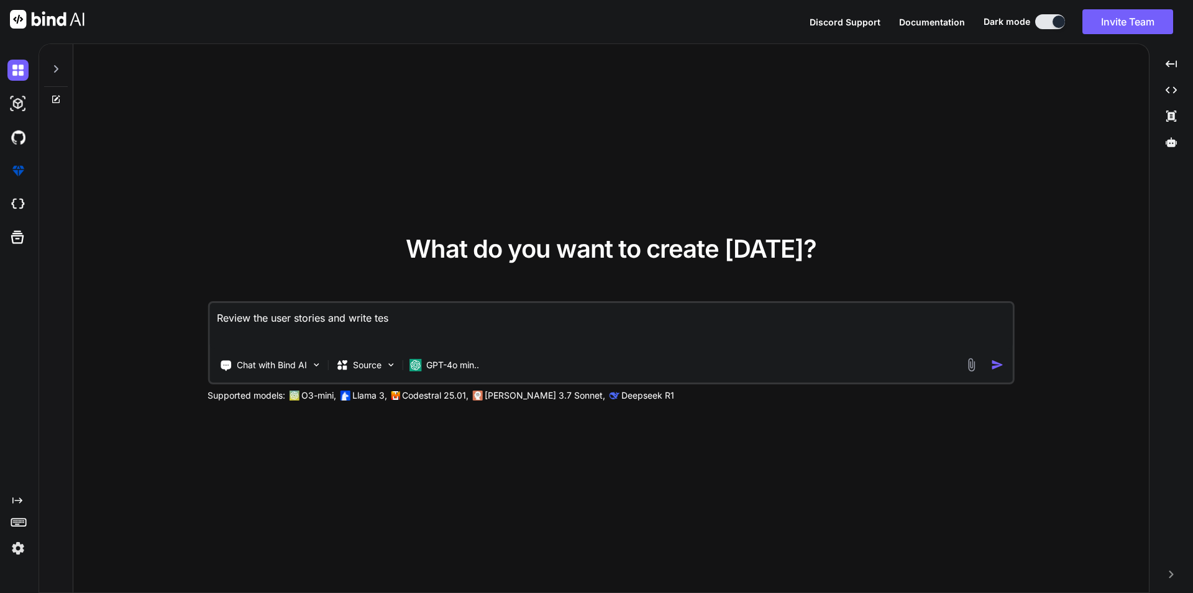
type textarea "x"
type textarea "Review the user stories and write test"
type textarea "x"
type textarea "Review the user stories and write test c"
type textarea "x"
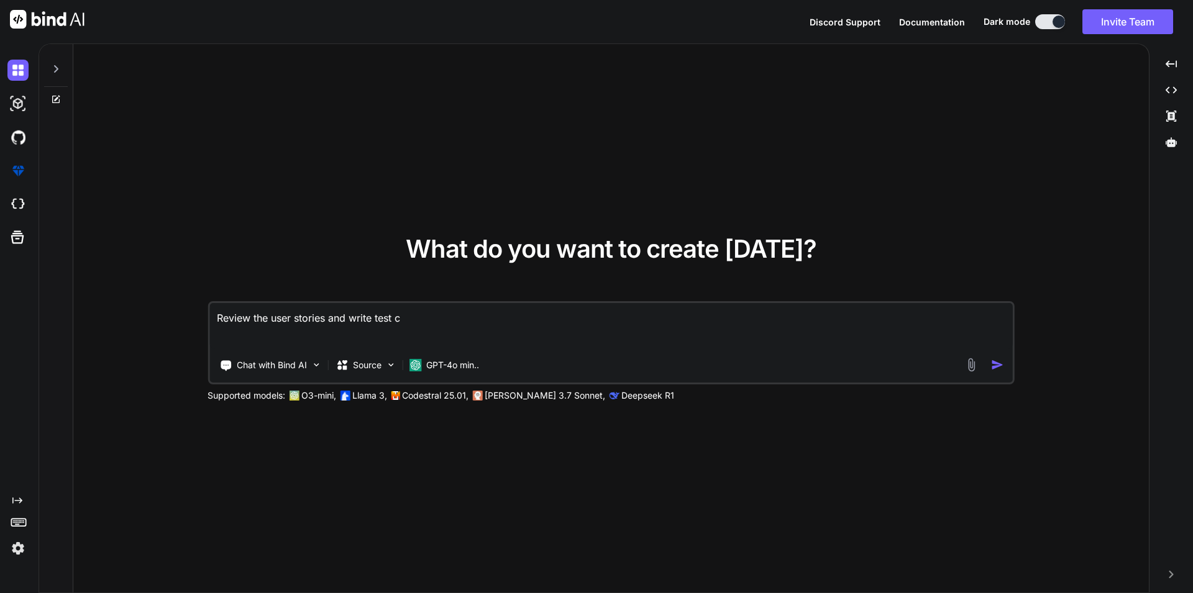
type textarea "Review the user stories and write test ca"
type textarea "x"
type textarea "Review the user stories and write test cas"
type textarea "x"
type textarea "Review the user stories and write test case"
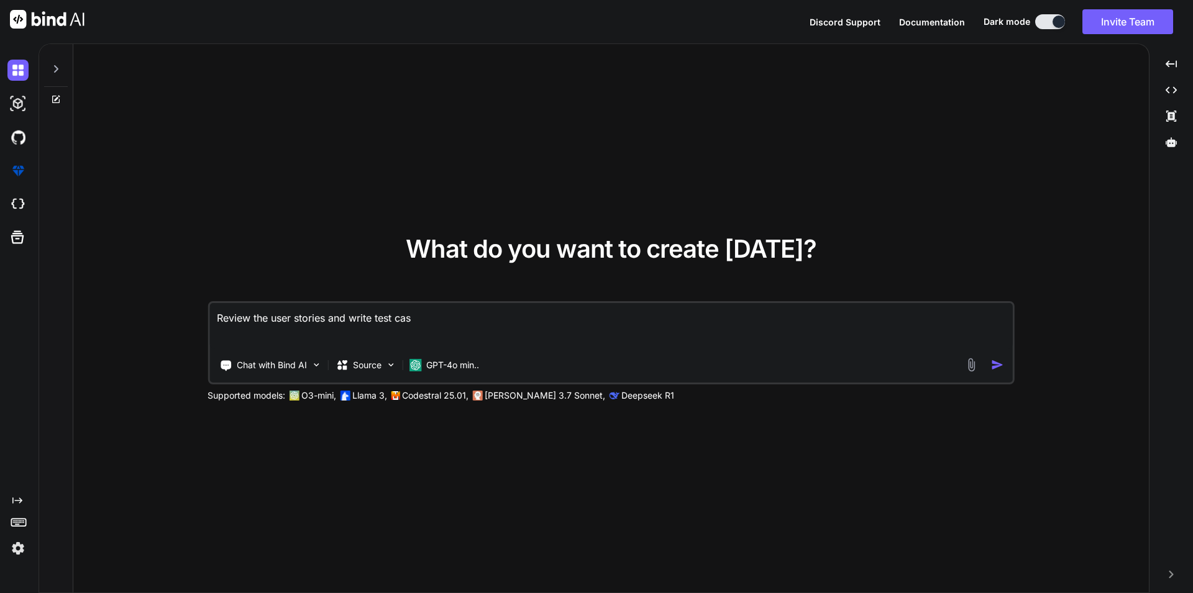
type textarea "x"
type textarea "Review the user stories and write test cases"
type textarea "x"
type textarea "Review the user stories and write test cases"
type textarea "x"
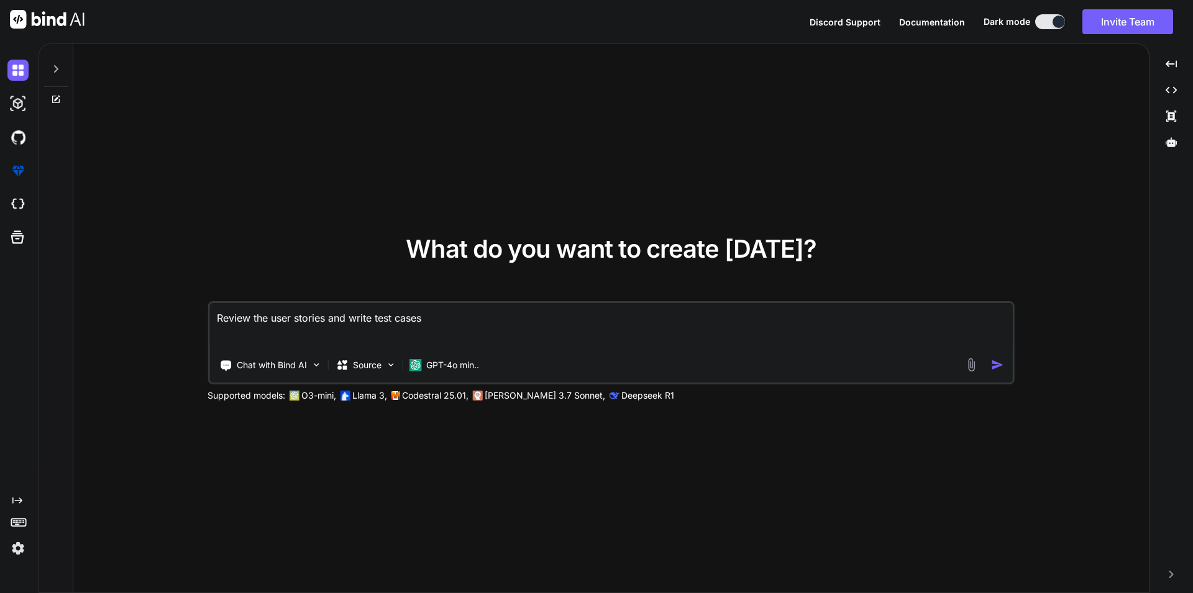
type textarea "Review the user stories and write test cases f"
type textarea "x"
type textarea "Review the user stories and write test cases fo"
type textarea "x"
type textarea "Review the user stories and write test cases for"
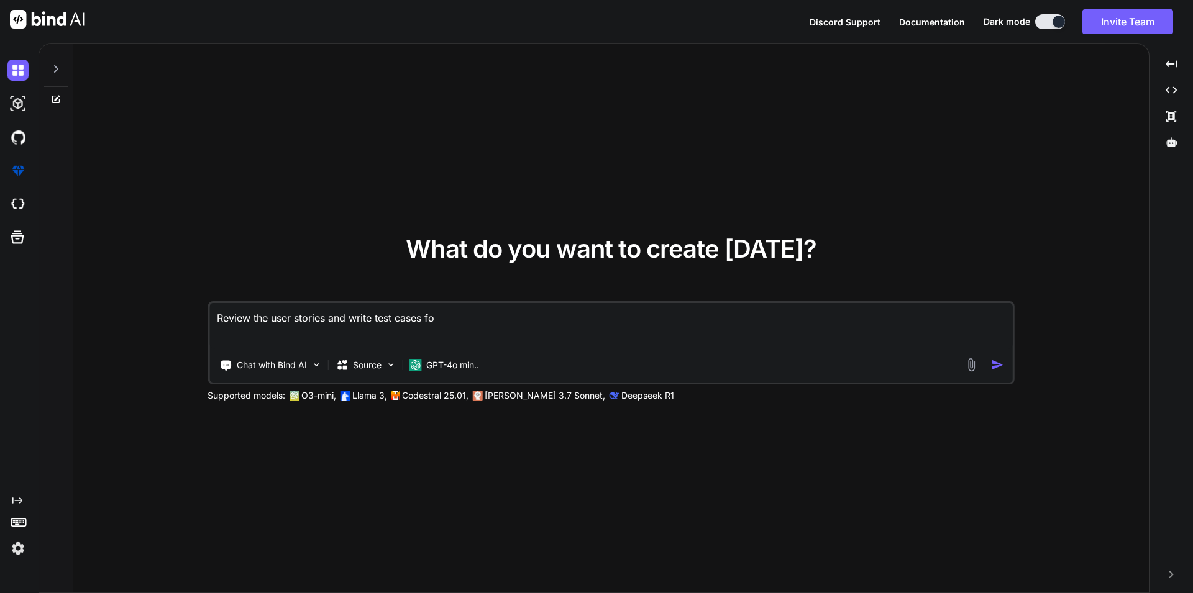
type textarea "x"
type textarea "Review the user stories and write test cases for"
type textarea "x"
type textarea "Review the user stories and write test cases for"
type textarea "x"
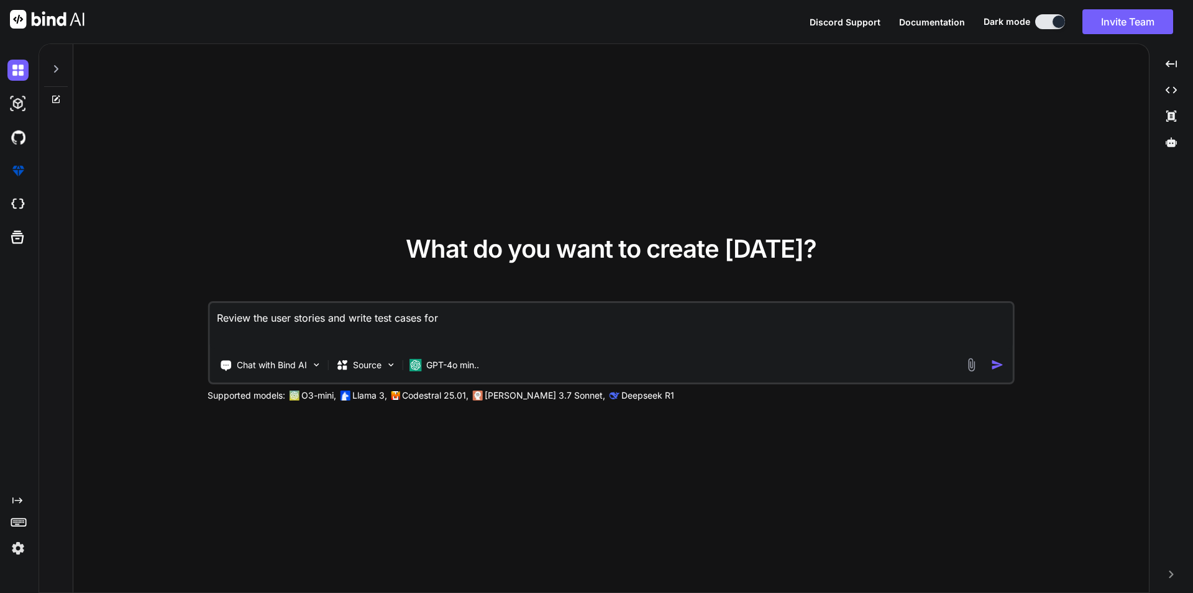
type textarea "Review the user stories and write test cases fo"
type textarea "x"
type textarea "Review the user stories and write test cases f"
type textarea "x"
type textarea "Review the user stories and write test cases"
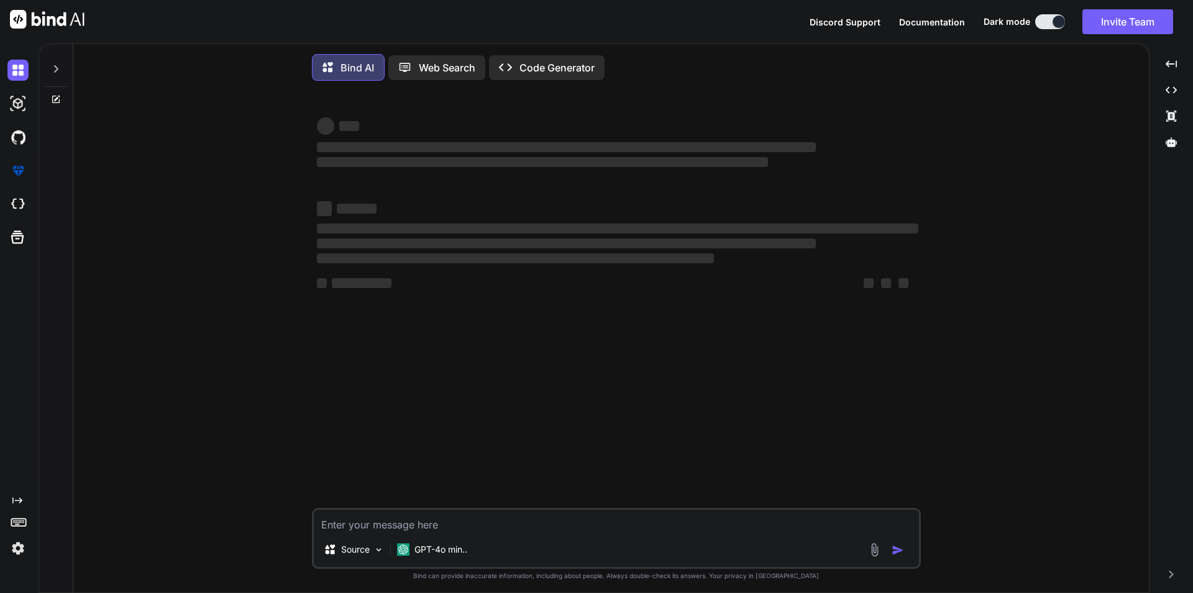
type textarea "x"
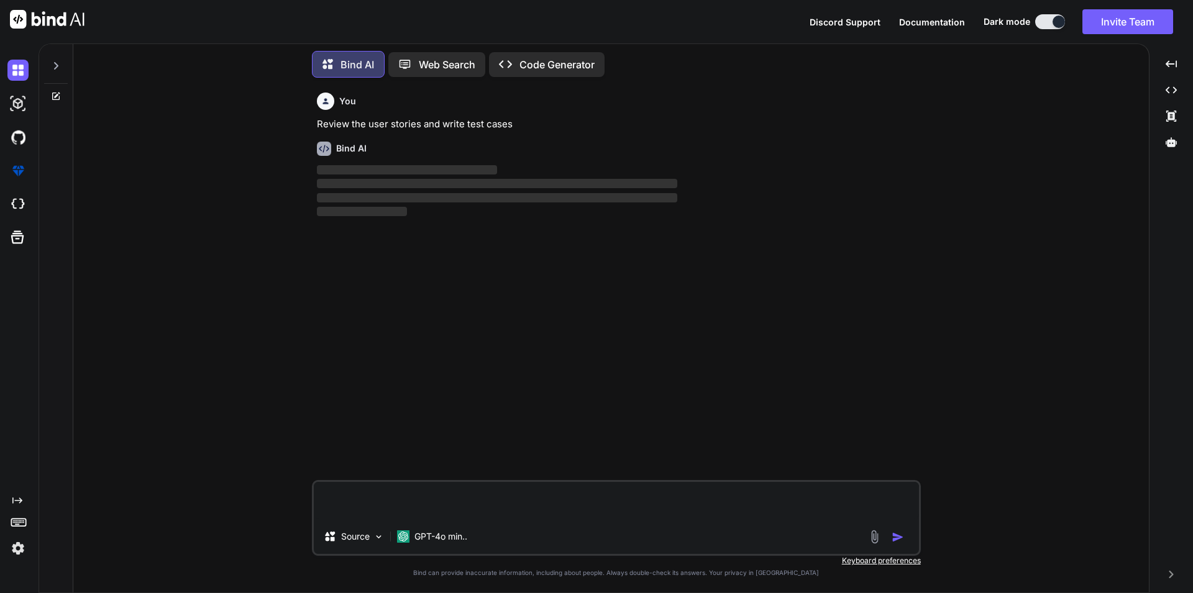
scroll to position [14, 0]
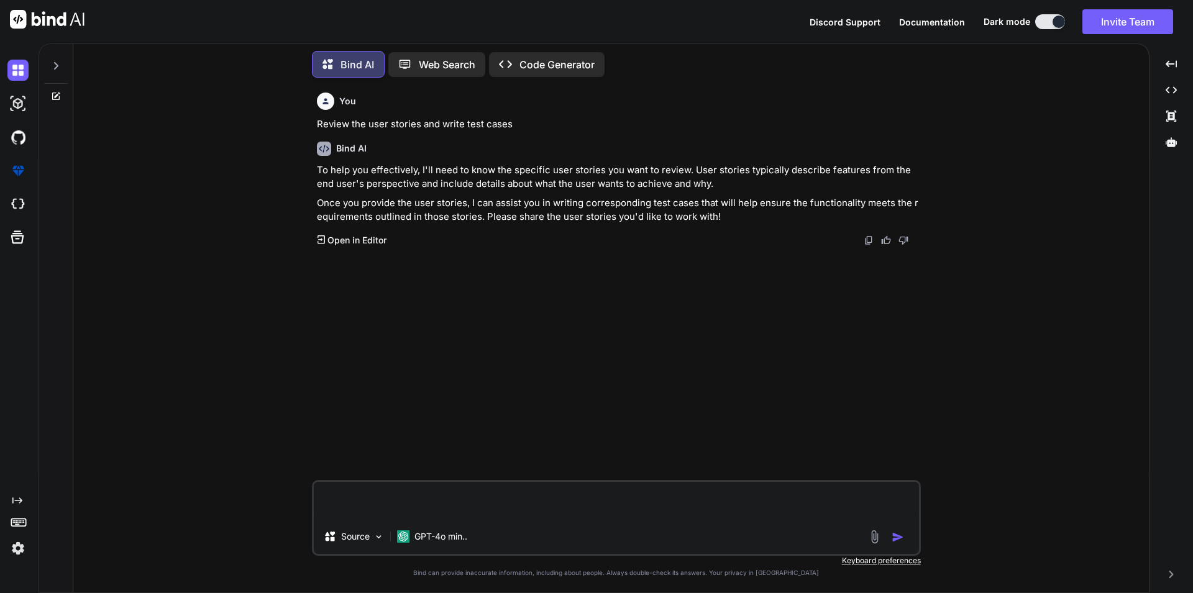
type textarea "x"
click at [413, 545] on div "GPT-4o min.." at bounding box center [432, 536] width 80 height 25
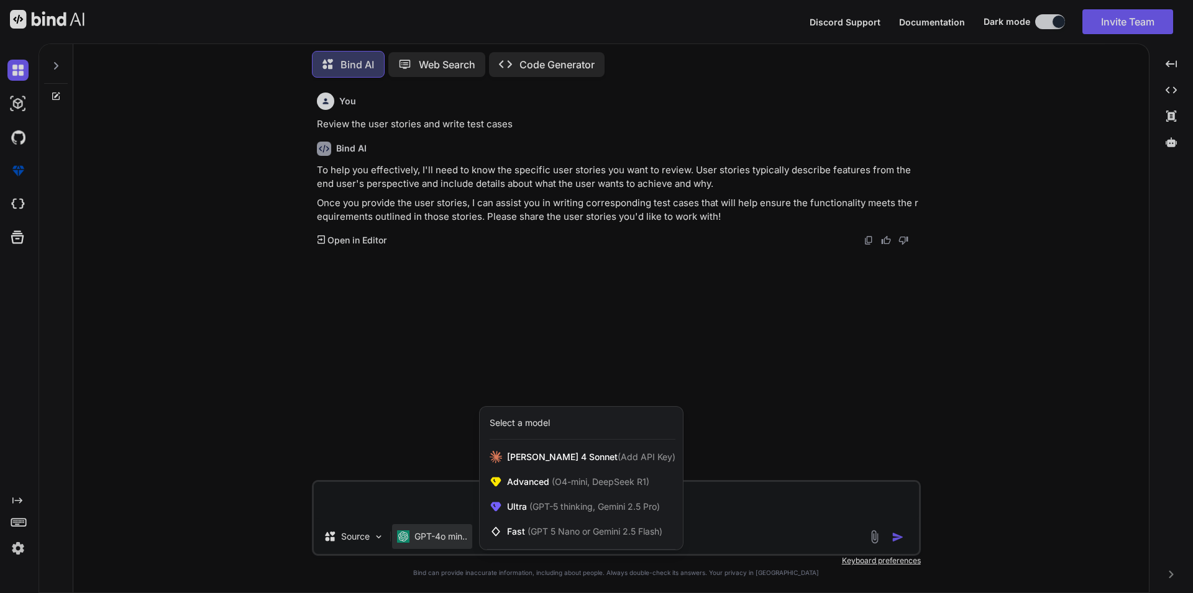
click at [390, 413] on div at bounding box center [596, 296] width 1193 height 593
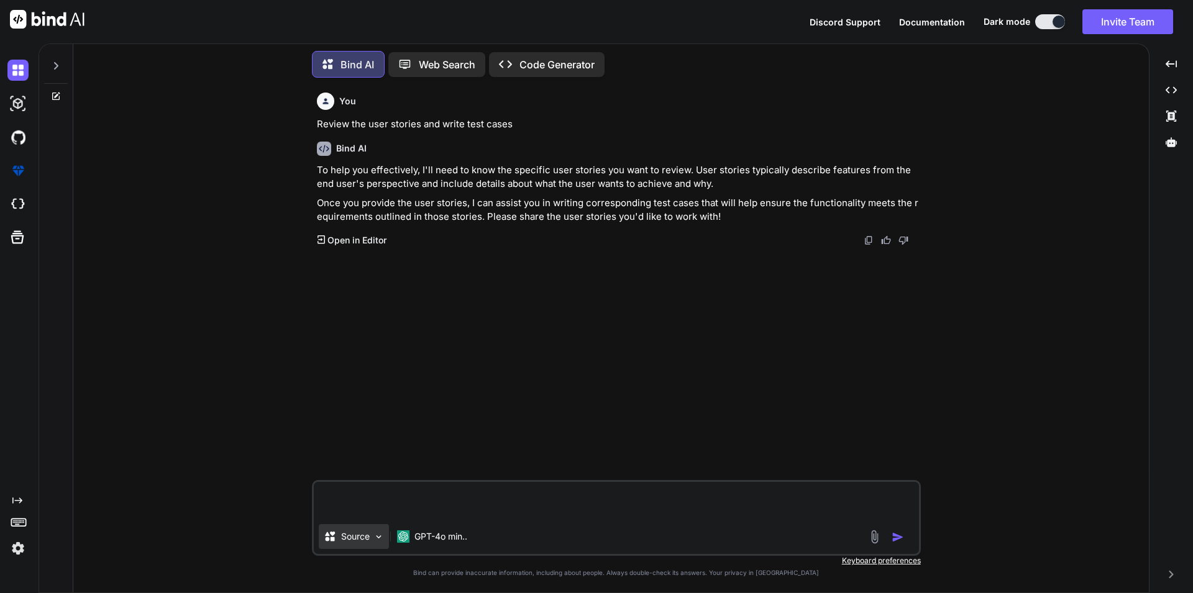
click at [361, 540] on p "Source" at bounding box center [355, 537] width 29 height 12
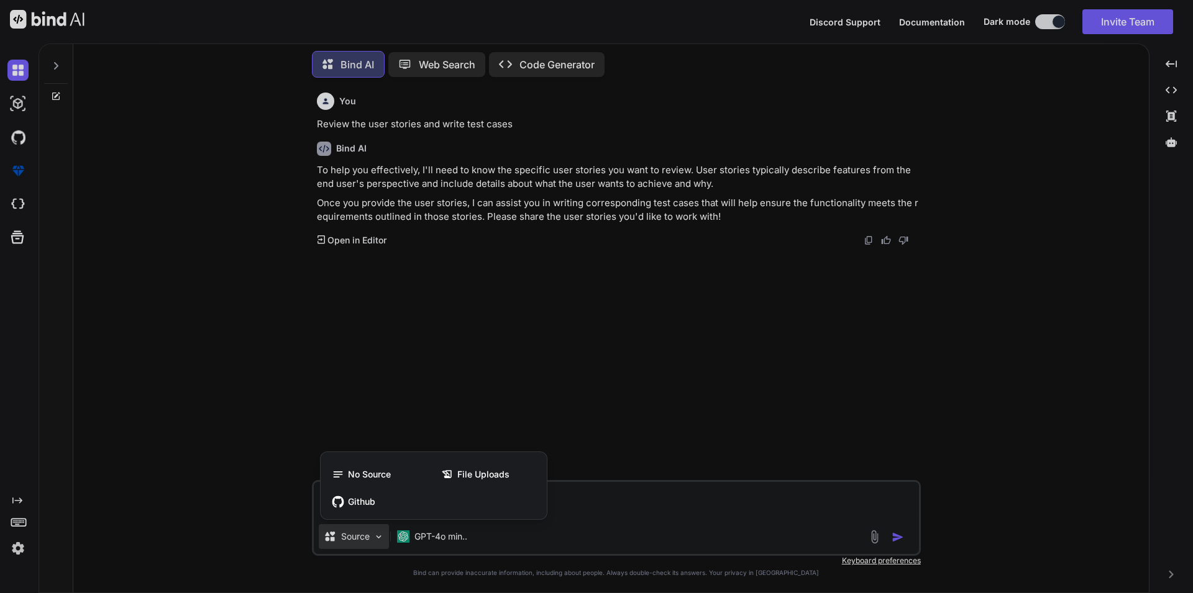
click at [757, 533] on div at bounding box center [596, 296] width 1193 height 593
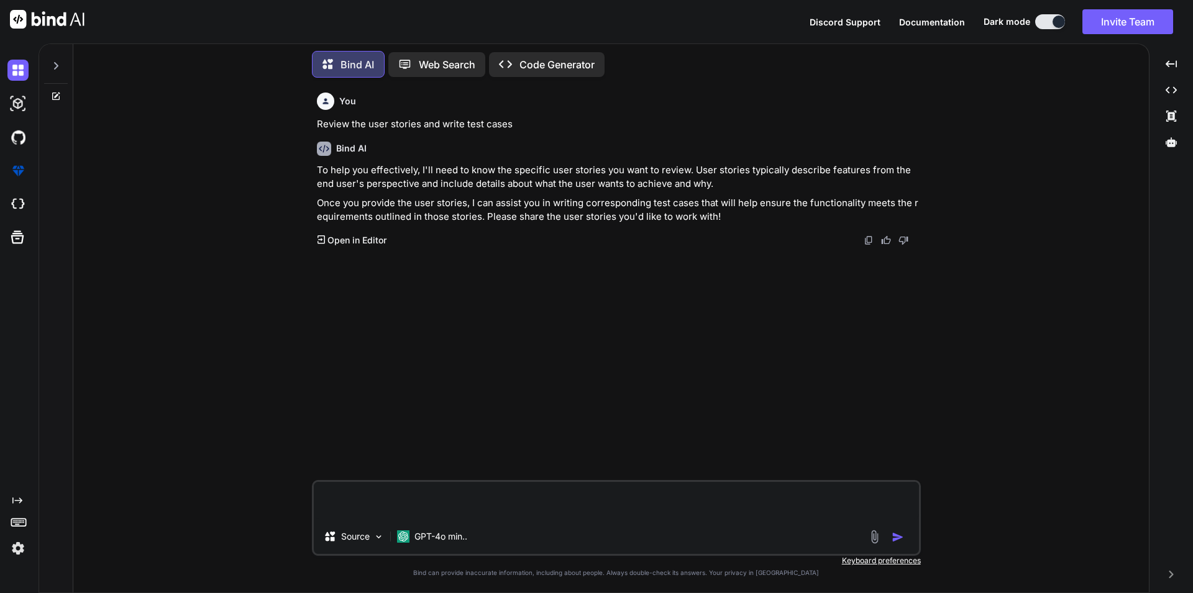
click at [868, 548] on div "Source GPT-4o min.." at bounding box center [616, 539] width 605 height 30
click at [872, 543] on img at bounding box center [874, 537] width 14 height 14
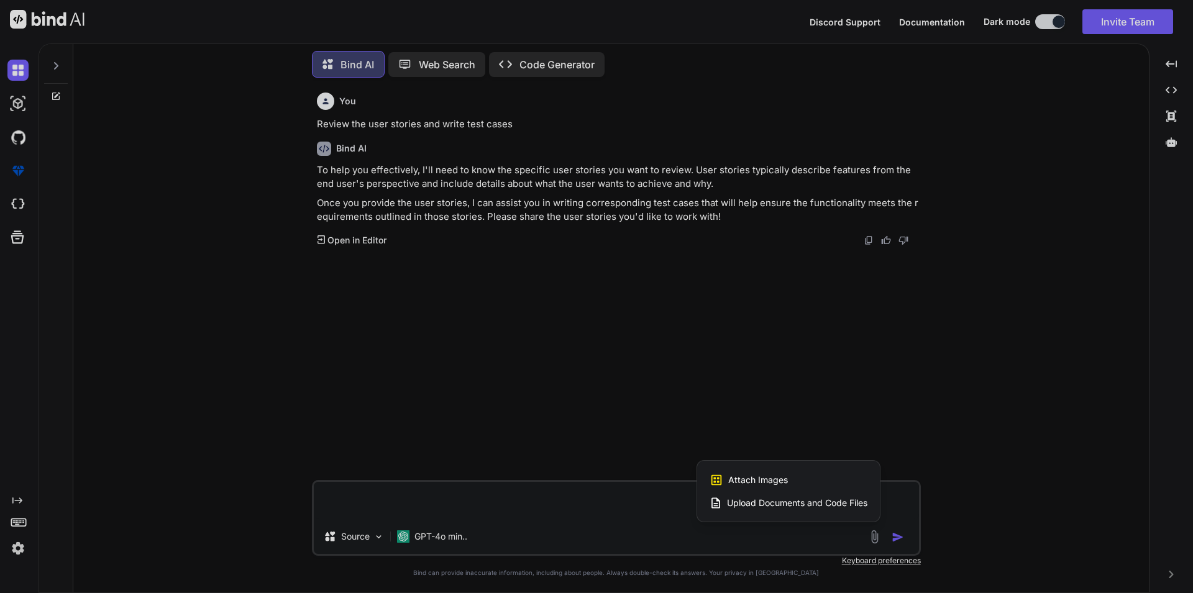
click at [745, 507] on span "Upload Documents and Code Files" at bounding box center [797, 503] width 140 height 12
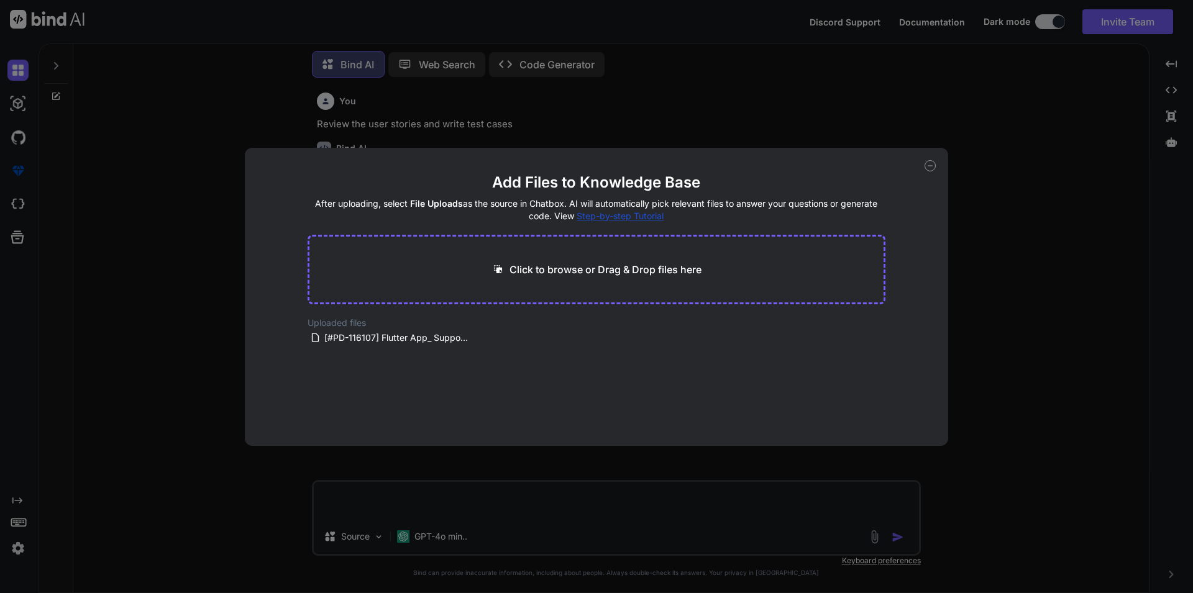
click at [442, 347] on main "Add Files to Knowledge Base After uploading, select File Uploads as the source …" at bounding box center [597, 309] width 578 height 273
click at [436, 337] on span "[#PD-116107] Flutter App_ Support Localization of Custom Skill Scales in Mobile…" at bounding box center [396, 338] width 147 height 15
drag, startPoint x: 432, startPoint y: 339, endPoint x: 508, endPoint y: 506, distance: 184.3
click at [508, 506] on div "Add Files to Knowledge Base After uploading, select File Uploads as the source …" at bounding box center [596, 296] width 1193 height 593
type textarea "x"
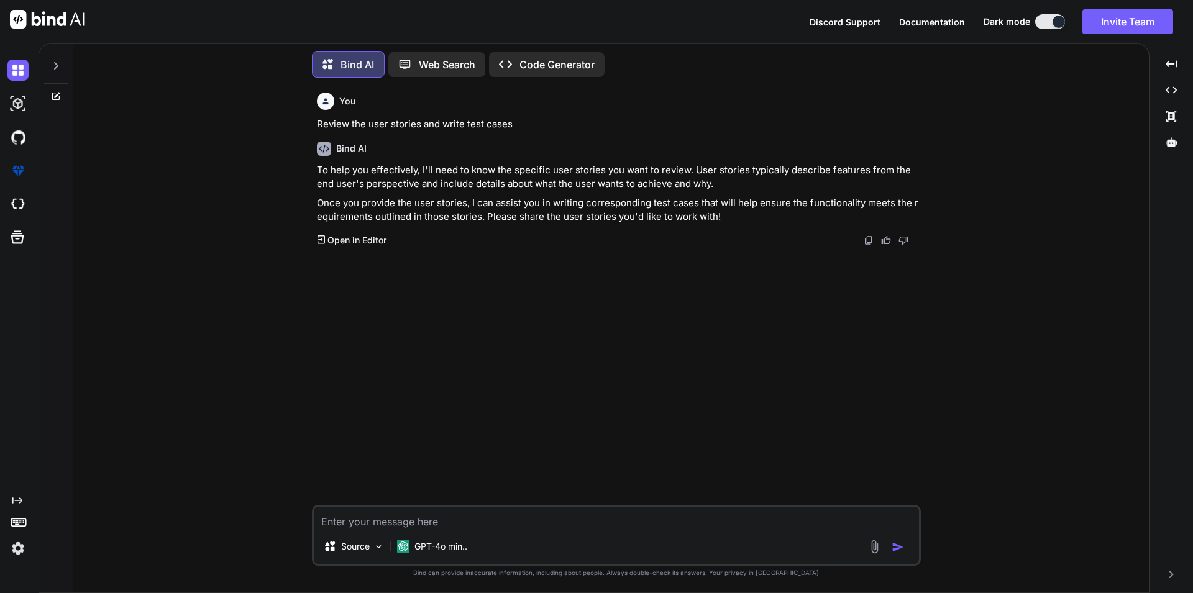
scroll to position [14, 0]
click at [345, 239] on p "Open in Editor" at bounding box center [356, 240] width 59 height 12
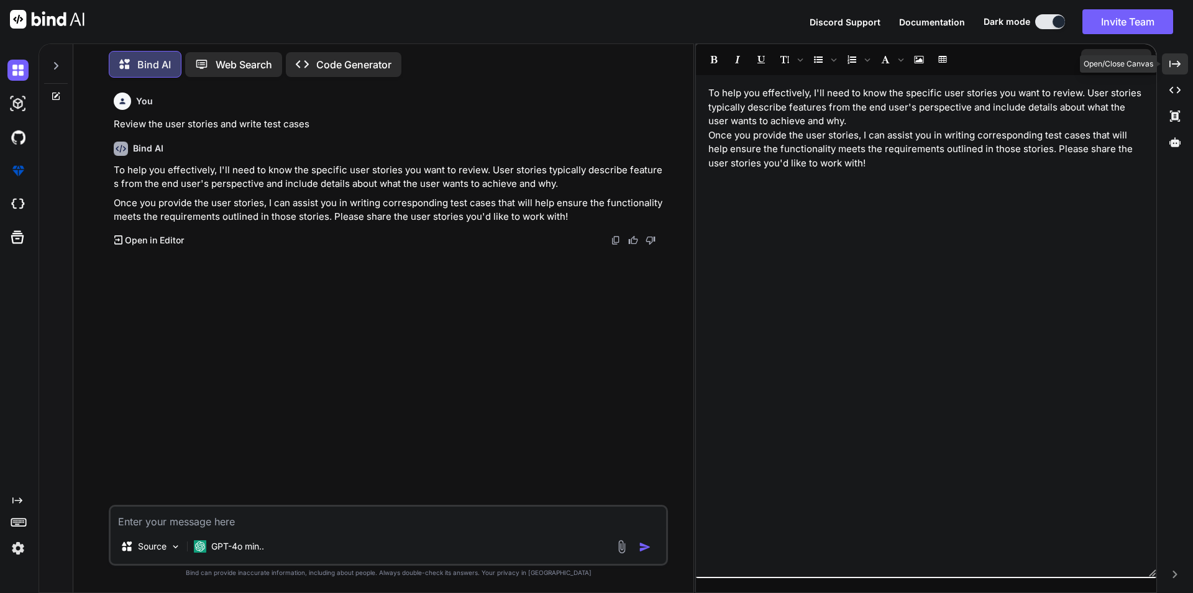
click at [1172, 65] on icon "Created with Pixso." at bounding box center [1174, 63] width 11 height 11
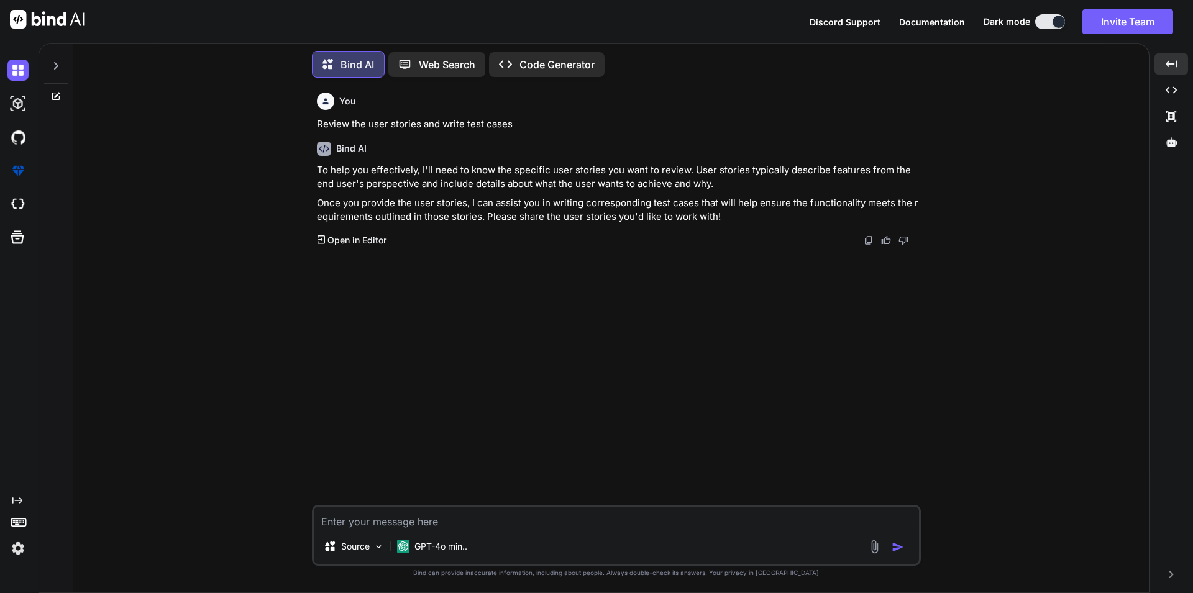
type textarea "x"
